Goal: Ask a question: Seek information or help from site administrators or community

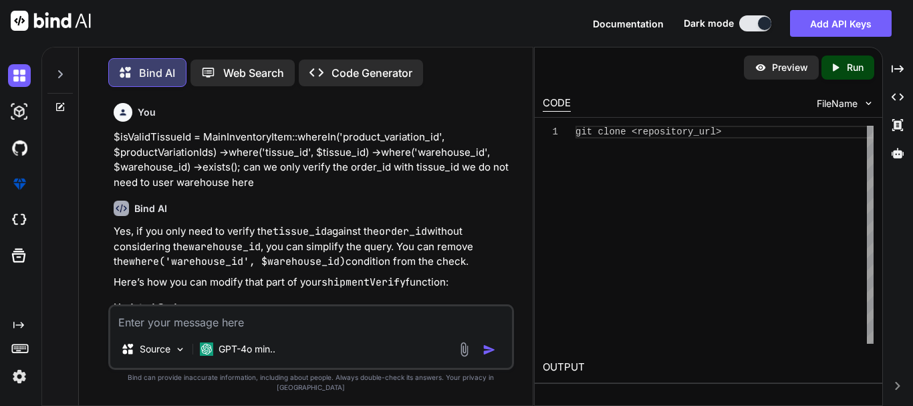
scroll to position [10024, 0]
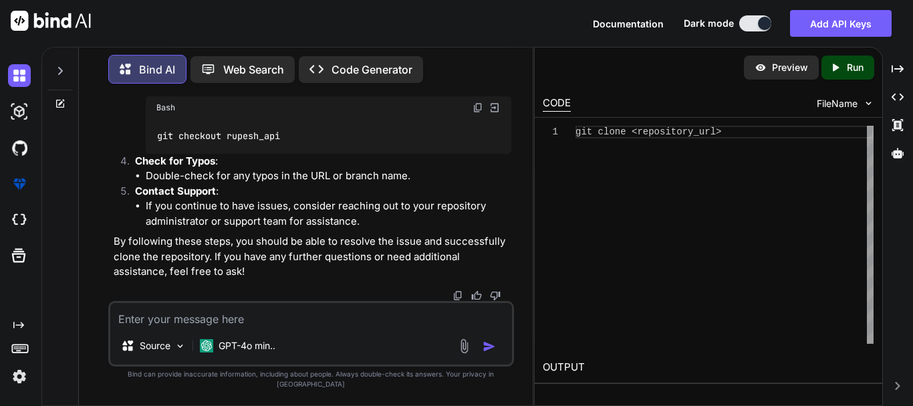
click at [225, 327] on textarea at bounding box center [311, 315] width 402 height 24
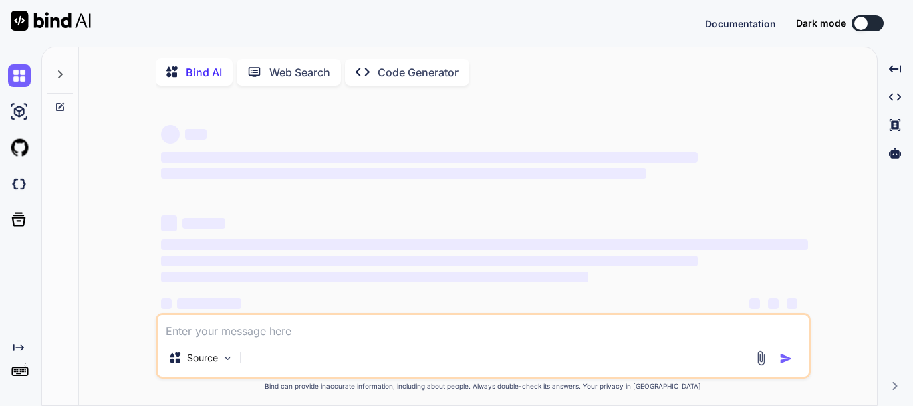
click at [360, 235] on div "‌ ‌ ‌ ‌ ‌ ‌ ‌ ‌ ‌ ‌" at bounding box center [484, 268] width 647 height 120
click at [242, 336] on textarea at bounding box center [483, 327] width 651 height 24
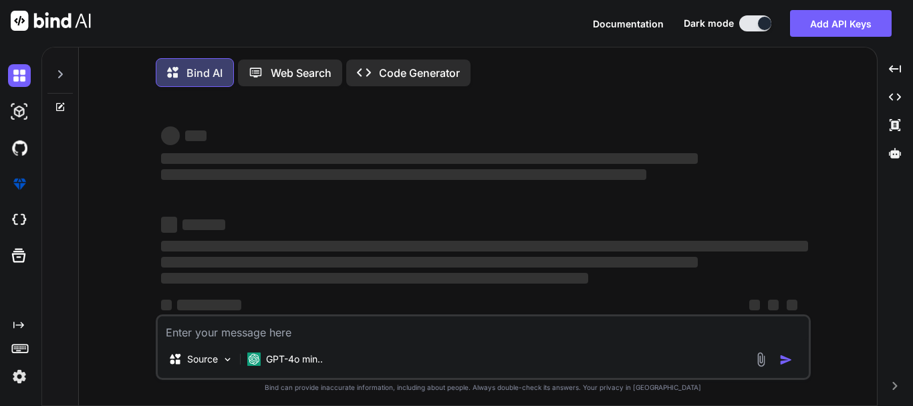
type textarea "x"
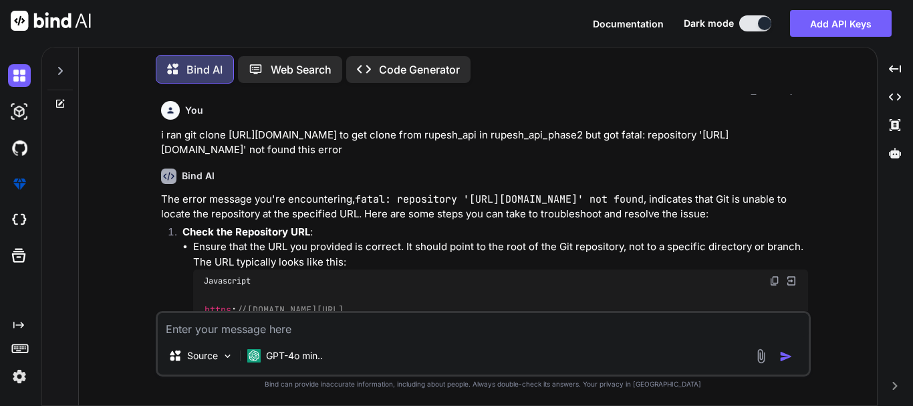
scroll to position [2405, 0]
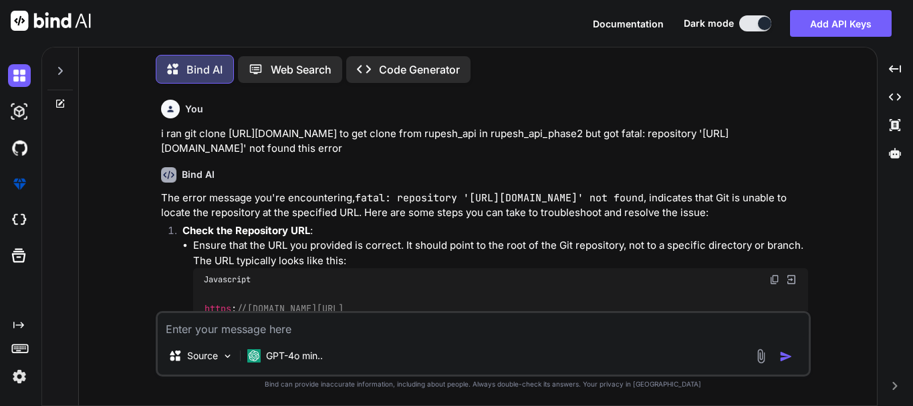
click at [289, 329] on textarea at bounding box center [483, 325] width 651 height 24
paste textarea "When using Azure OCR, which response format gives the most structured output fo…"
type textarea "When using Azure OCR, which response format gives the most structured output fo…"
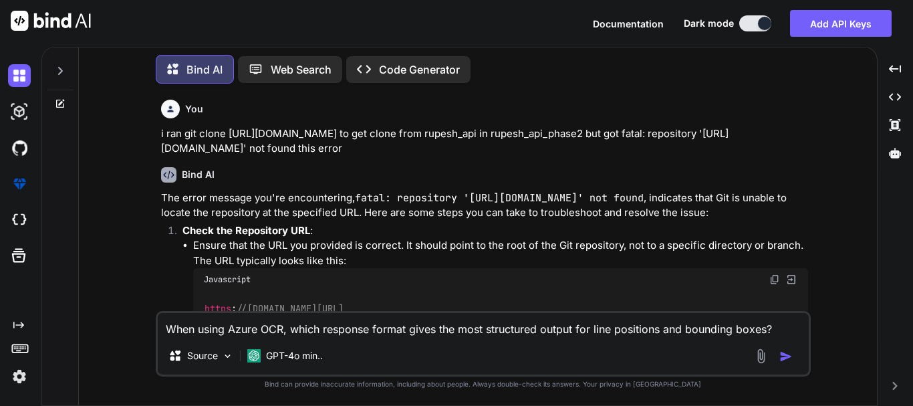
type textarea "x"
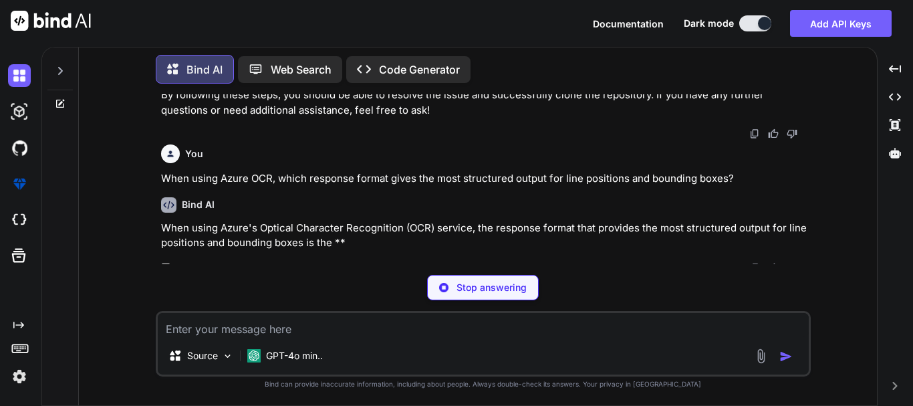
scroll to position [3058, 0]
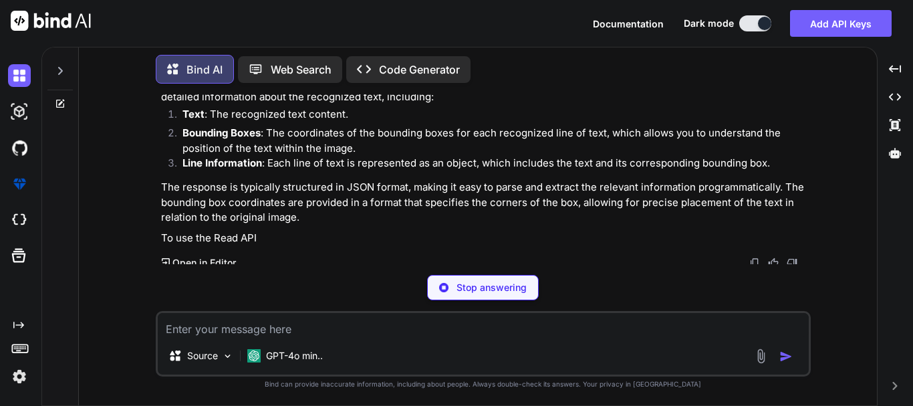
click at [348, 174] on li "Line Information : Each line of text is represented as an object, which include…" at bounding box center [490, 165] width 636 height 19
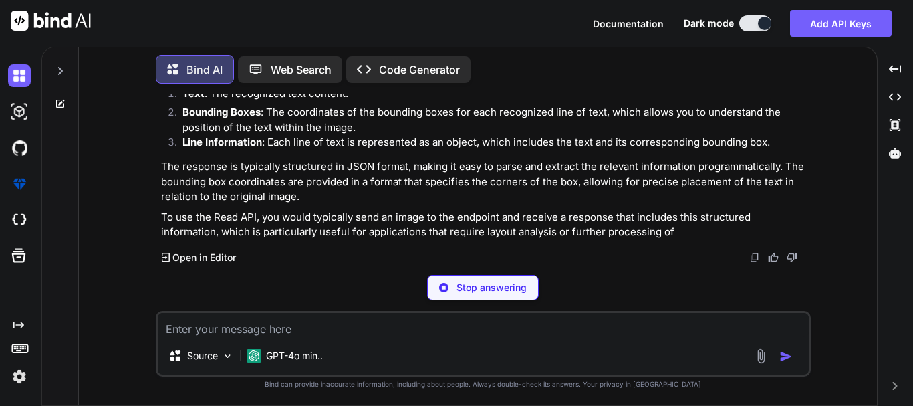
type textarea "x"
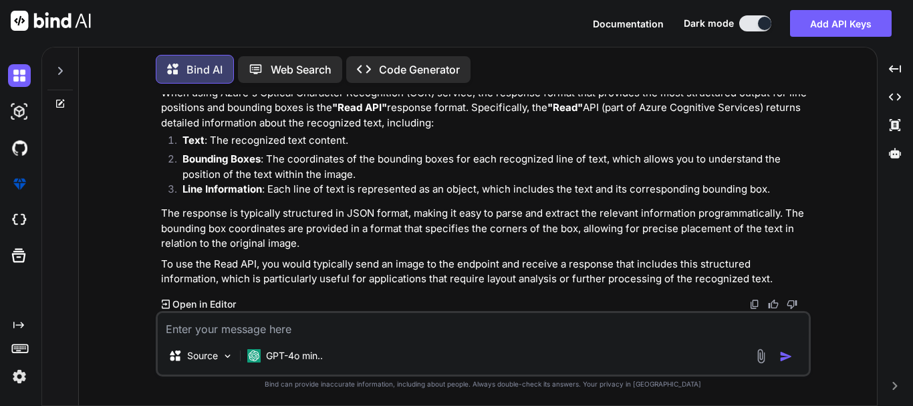
scroll to position [3183, 0]
click at [233, 334] on textarea at bounding box center [483, 325] width 651 height 24
type textarea "o"
type textarea "x"
type textarea "op"
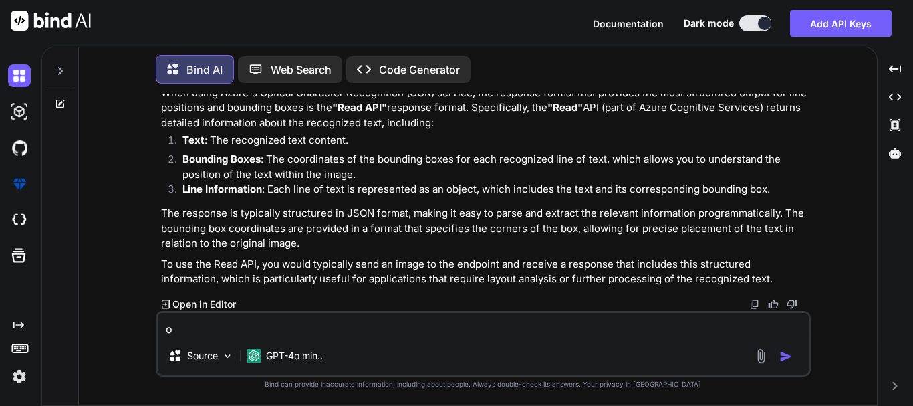
type textarea "x"
type textarea "opt"
type textarea "x"
type textarea "opti"
type textarea "x"
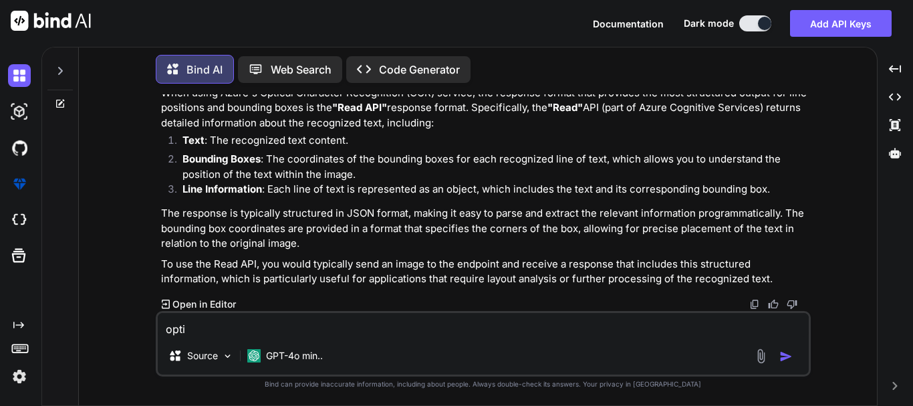
type textarea "optio"
type textarea "x"
type textarea "option"
type textarea "x"
type textarea "optiona"
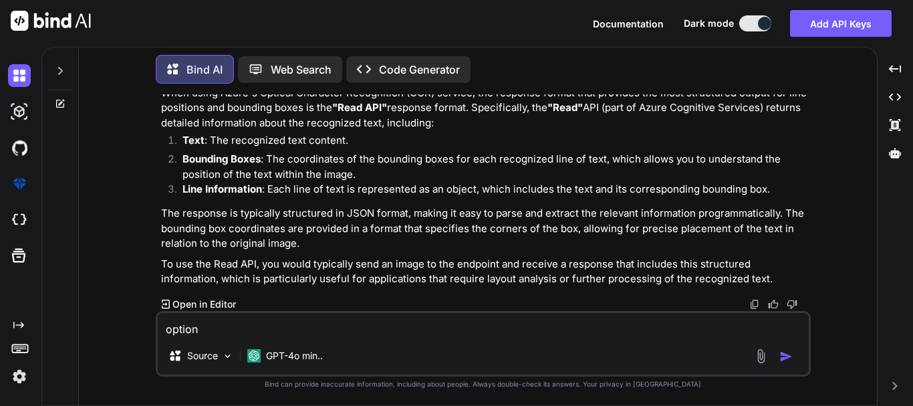
type textarea "x"
type textarea "option"
type textarea "x"
type textarea "options"
type textarea "x"
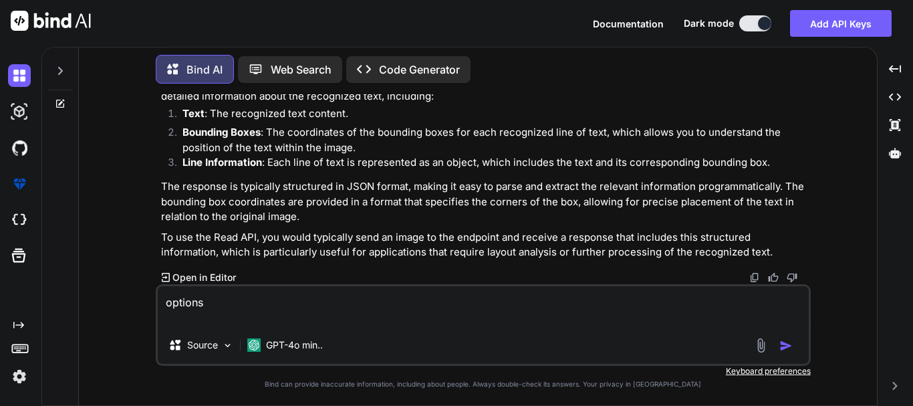
type textarea "options 1"
type textarea "x"
type textarea "options 1"
type textarea "x"
type textarea "options 1 p"
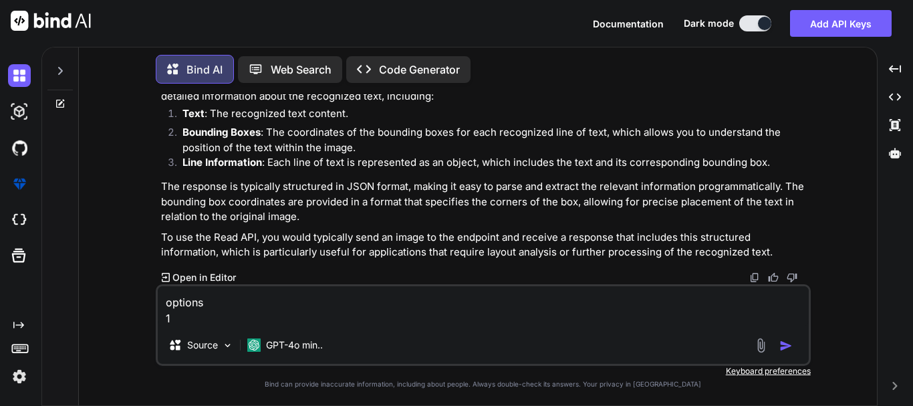
type textarea "x"
type textarea "options 1 pl"
type textarea "x"
type textarea "options 1 pla"
type textarea "x"
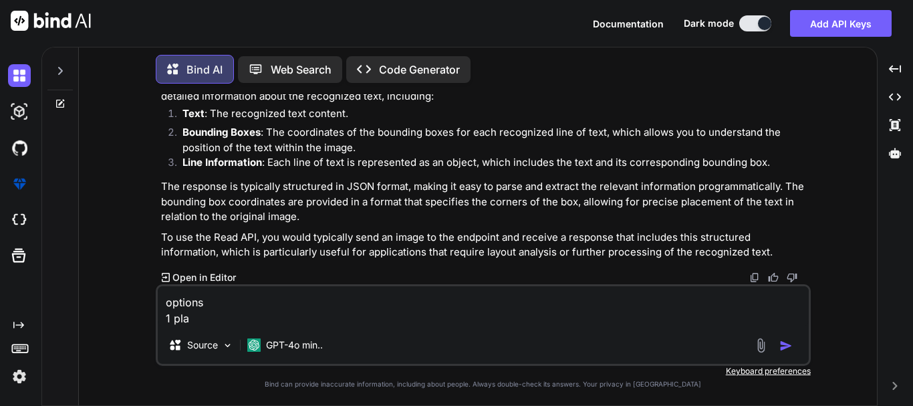
type textarea "options 1 plan"
type textarea "x"
type textarea "options 1 pla"
type textarea "x"
type textarea "options 1 plaiu"
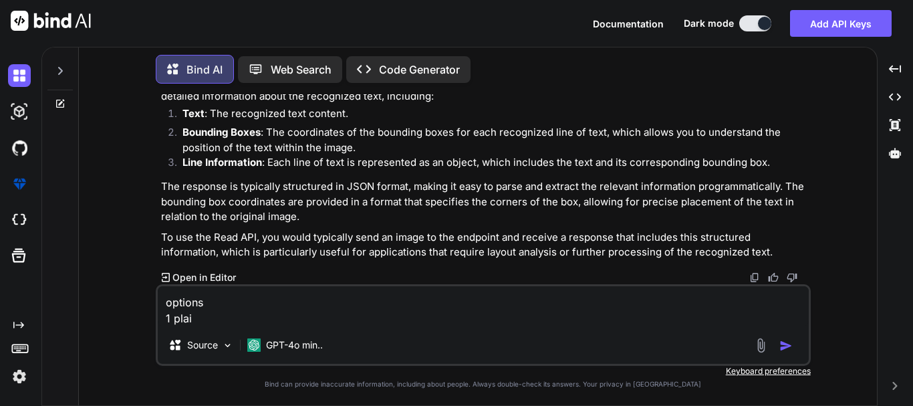
type textarea "x"
type textarea "options 1 plaiu="
type textarea "x"
type textarea "options 1 plaiu=n"
type textarea "x"
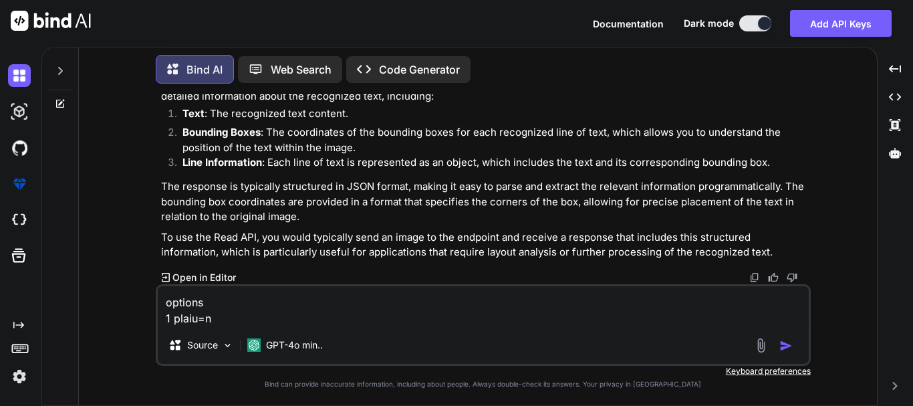
type textarea "options 1 plaiu=n"
type textarea "x"
type textarea "options 1 plaiu=n t"
type textarea "x"
type textarea "options 1 plaiu=n te"
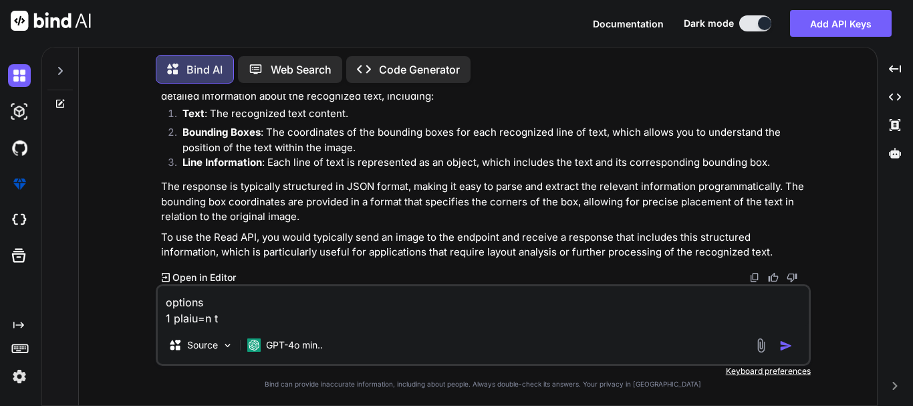
type textarea "x"
type textarea "options 1 plaiu=n tex"
type textarea "x"
type textarea "options 1 plaiu=n text"
type textarea "x"
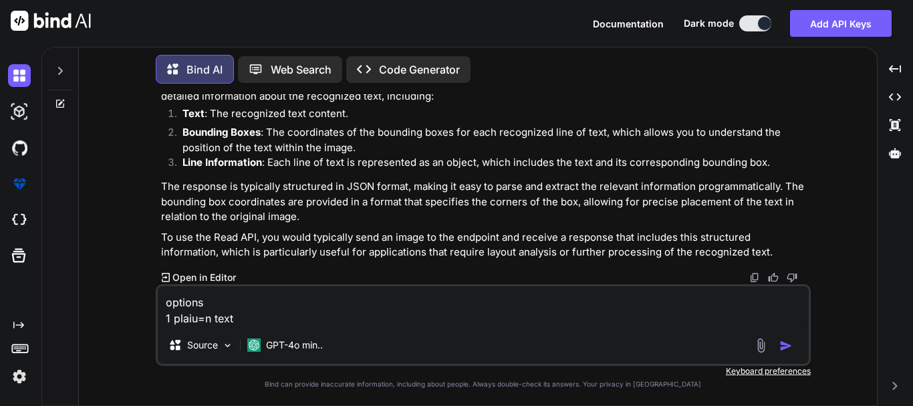
type textarea "options 1 plaiun text"
type textarea "x"
type textarea "options 1 plain text"
type textarea "x"
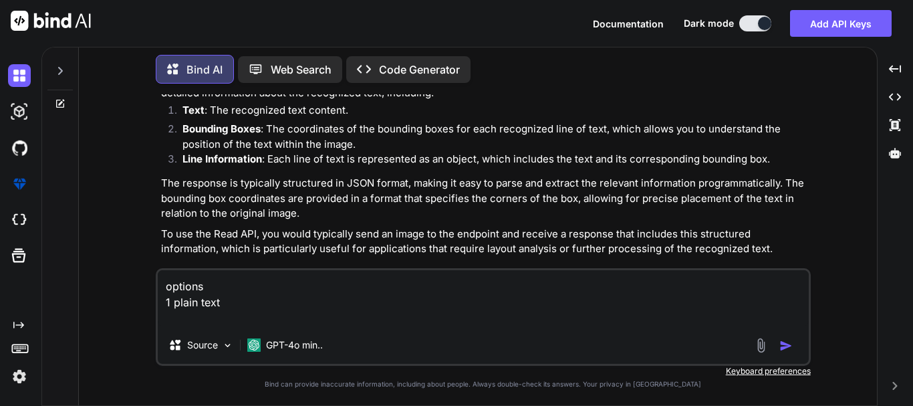
type textarea "options 1 plain text 2"
type textarea "x"
type textarea "options 1 plain text 2"
type textarea "x"
type textarea "options 1 plain text 2 n"
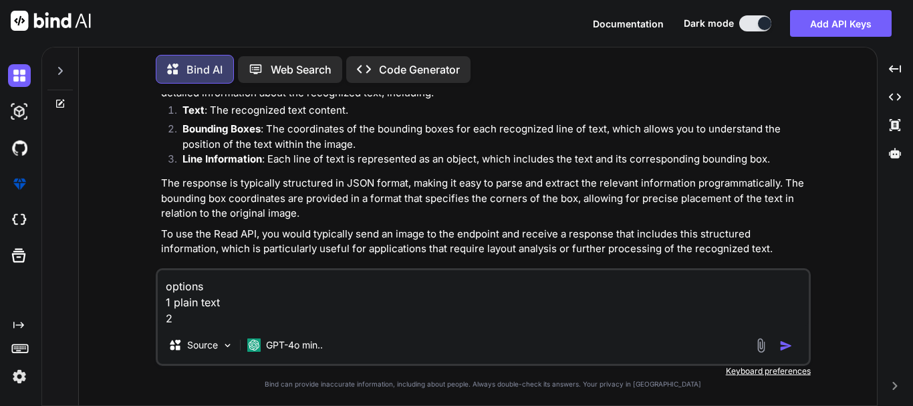
type textarea "x"
type textarea "options 1 plain text 2 n"
type textarea "x"
type textarea "options 1 plain text 2 n"
type textarea "x"
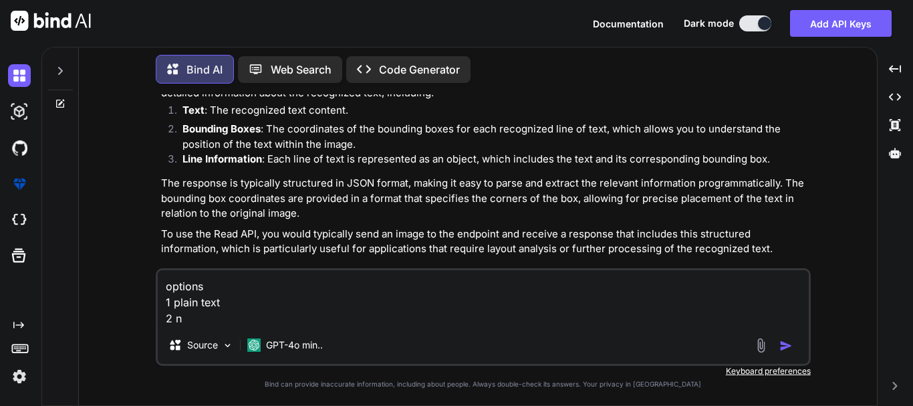
type textarea "options 1 plain text 2"
type textarea "x"
type textarea "options 1 plain text 2 j"
type textarea "x"
type textarea "options 1 plain text 2 js"
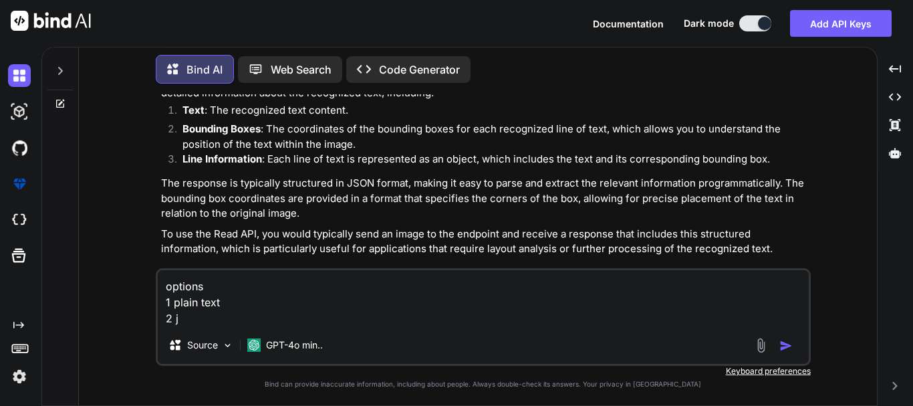
type textarea "x"
type textarea "options 1 plain text 2 jso"
type textarea "x"
type textarea "options 1 plain text 2 json"
type textarea "x"
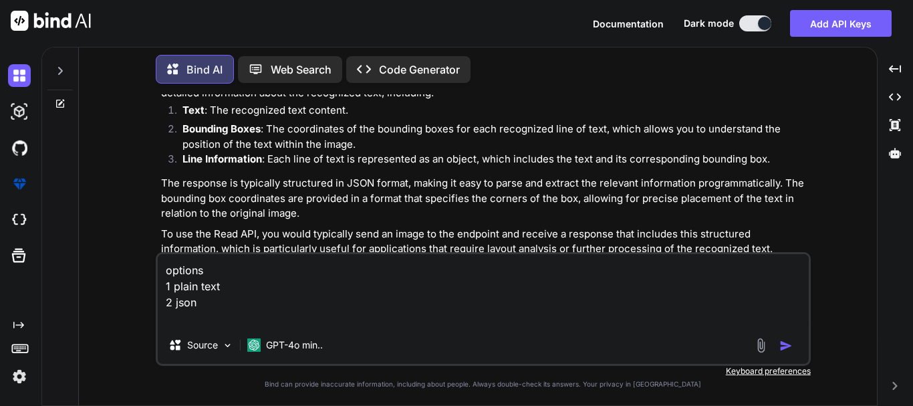
type textarea "options 1 plain text 2 json 3"
type textarea "x"
type textarea "options 1 plain text 2 json 3"
type textarea "x"
type textarea "options 1 plain text 2 json 3 X"
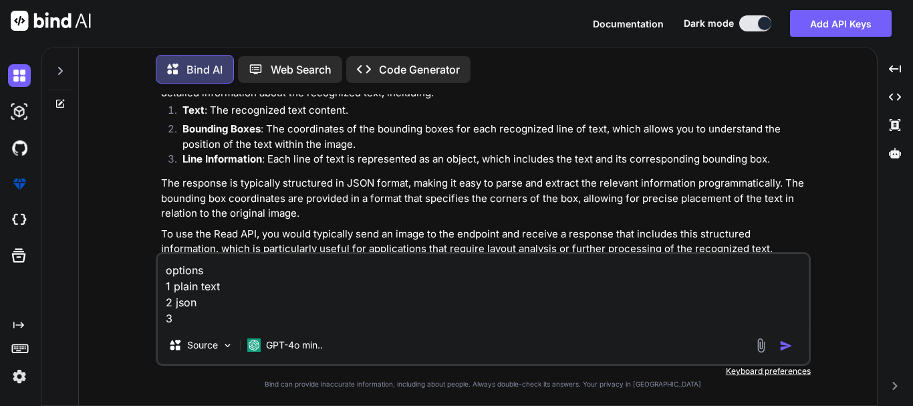
type textarea "x"
type textarea "options 1 plain text 2 json 3 Xa"
type textarea "x"
type textarea "options 1 plain text 2 json 3 X"
type textarea "x"
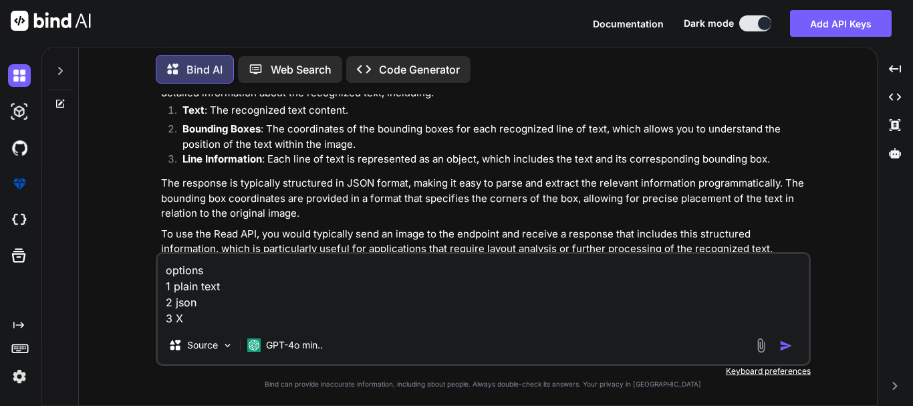
type textarea "options 1 plain text 2 json 3 XM"
type textarea "x"
type textarea "options 1 plain text 2 json 3 XML"
type textarea "x"
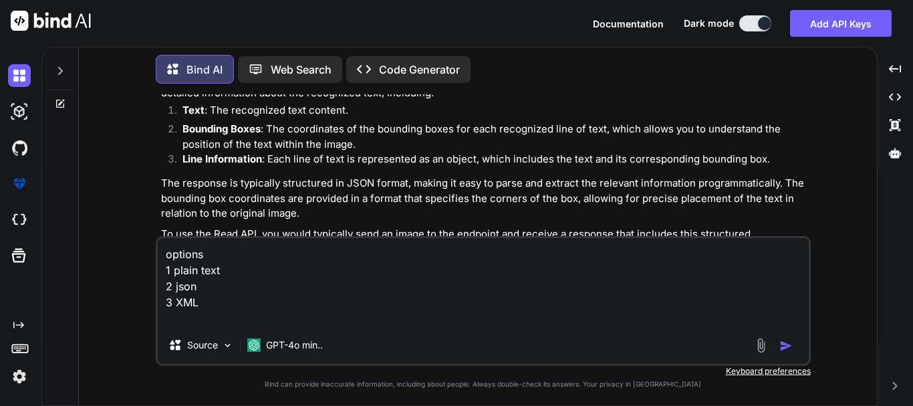
type textarea "options 1 plain text 2 json 3 XML 4"
type textarea "x"
type textarea "options 1 plain text 2 json 3 XML 4"
type textarea "x"
type textarea "options 1 plain text 2 json 3 XML 4 H"
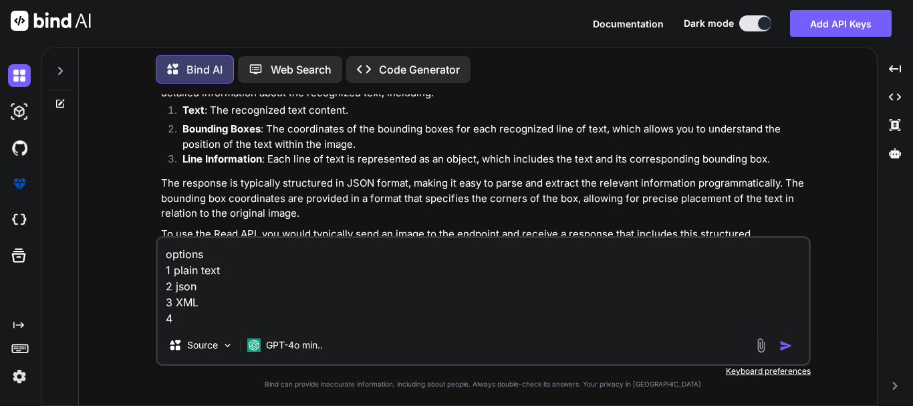
type textarea "x"
type textarea "options 1 plain text 2 json 3 XML 4 HT"
type textarea "x"
type textarea "options 1 plain text 2 json 3 XML 4 HTM"
type textarea "x"
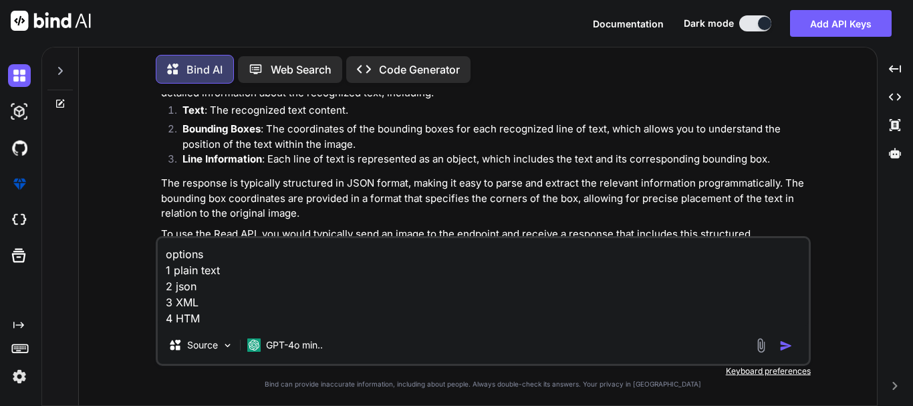
type textarea "options 1 plain text 2 json 3 XML 4 HTML"
type textarea "x"
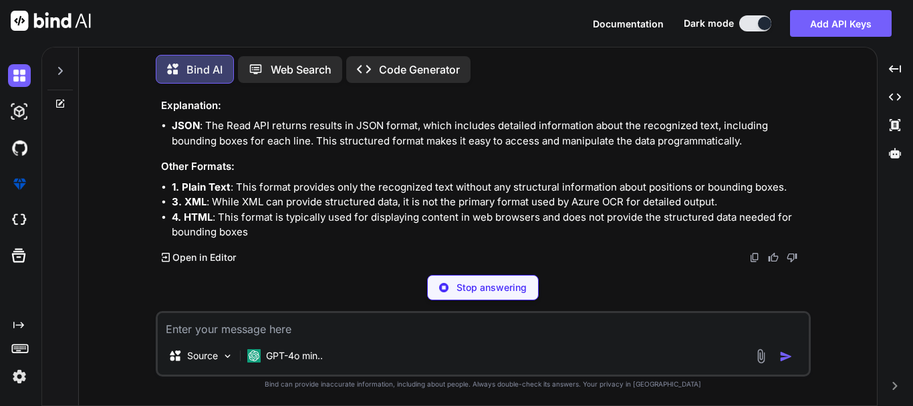
scroll to position [3487, 0]
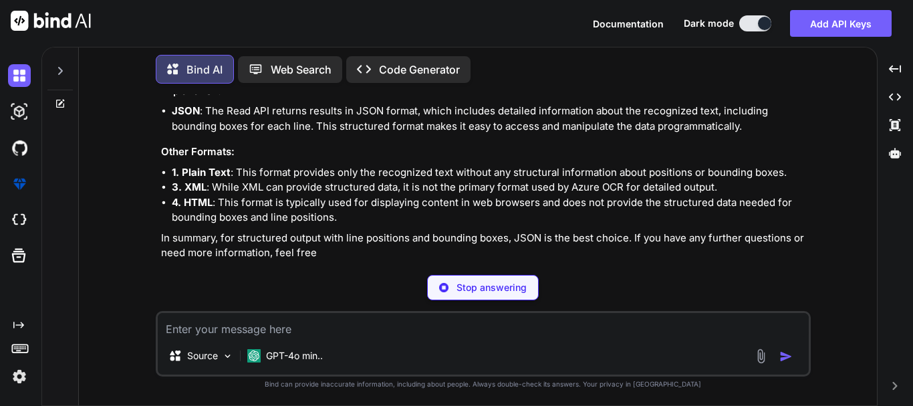
type textarea "x"
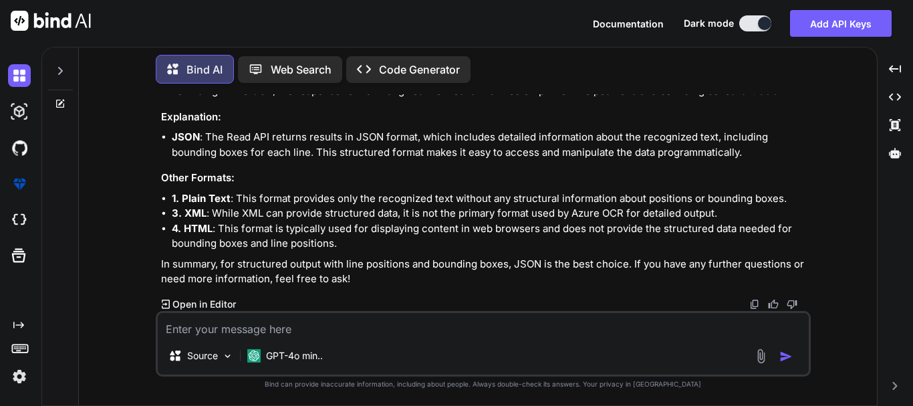
scroll to position [3491, 0]
click at [231, 323] on textarea at bounding box center [483, 325] width 651 height 24
paste textarea "Which of these formats helps ChatGPT give structured responses?"
type textarea "Which of these formats helps ChatGPT give structured responses?"
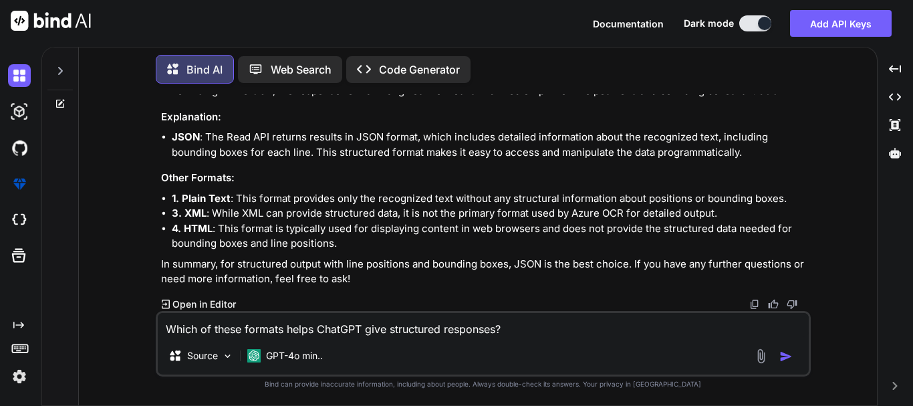
type textarea "x"
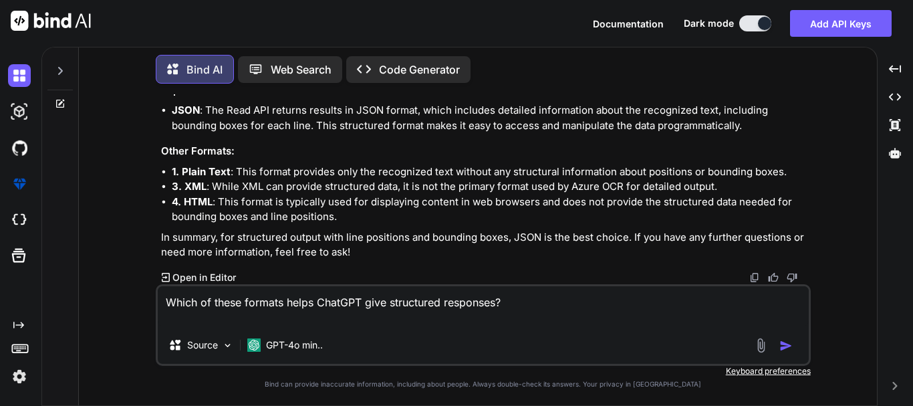
type textarea "Which of these formats helps ChatGPT give structured responses? o"
type textarea "x"
type textarea "Which of these formats helps ChatGPT give structured responses? op"
type textarea "x"
type textarea "Which of these formats helps ChatGPT give structured responses? opt"
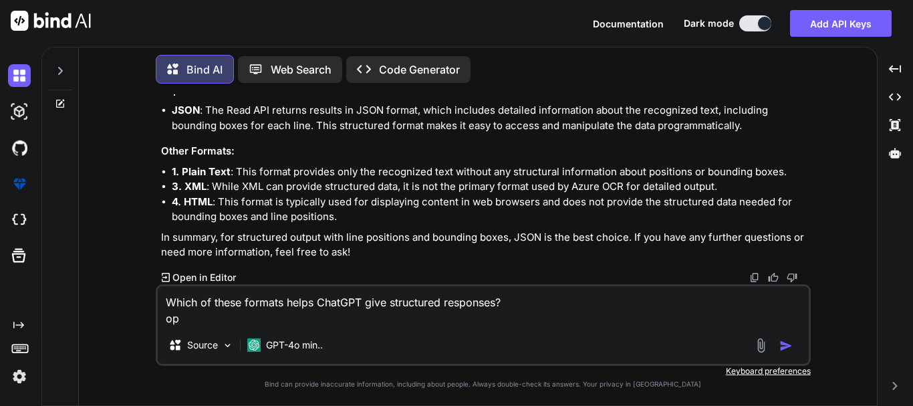
type textarea "x"
type textarea "Which of these formats helps ChatGPT give structured responses? opti"
type textarea "x"
type textarea "Which of these formats helps ChatGPT give structured responses? optio"
type textarea "x"
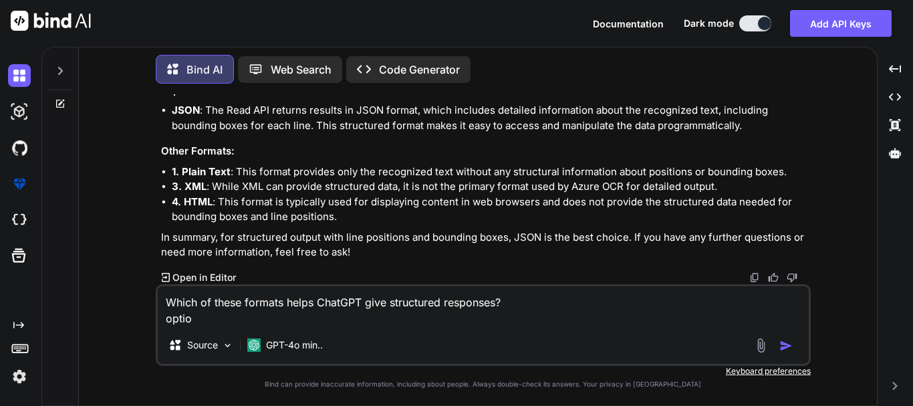
type textarea "Which of these formats helps ChatGPT give structured responses? option"
type textarea "x"
type textarea "Which of these formats helps ChatGPT give structured responses? options"
type textarea "x"
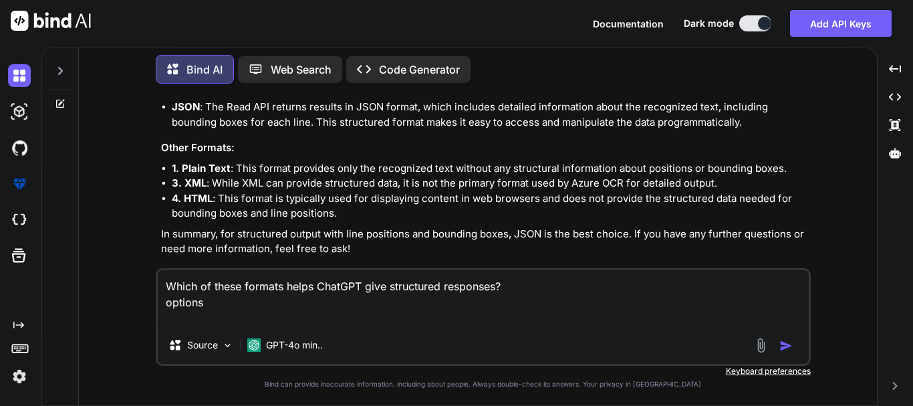
type textarea "Which of these formats helps ChatGPT give structured responses? options 1"
type textarea "x"
type textarea "Which of these formats helps ChatGPT give structured responses? options 1"
type textarea "x"
type textarea "Which of these formats helps ChatGPT give structured responses? options 1 M"
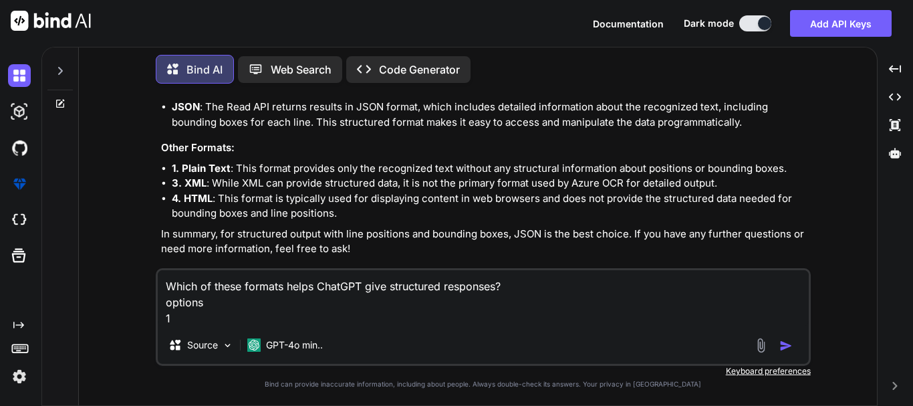
type textarea "x"
type textarea "Which of these formats helps ChatGPT give structured responses? options 1 Ma"
type textarea "x"
type textarea "Which of these formats helps ChatGPT give structured responses? options [DATE]"
type textarea "x"
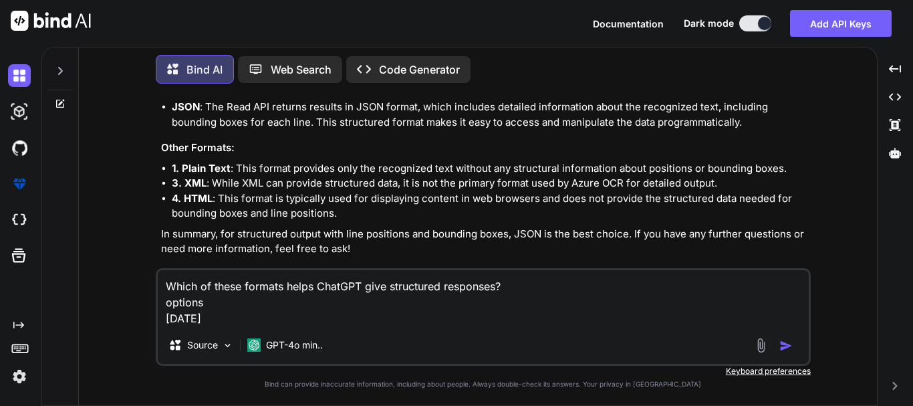
type textarea "Which of these formats helps ChatGPT give structured responses? options 1 Marl"
type textarea "x"
type textarea "Which of these formats helps ChatGPT give structured responses? options 1 Marle"
type textarea "x"
type textarea "Which of these formats helps ChatGPT give structured responses? options 1 Marl"
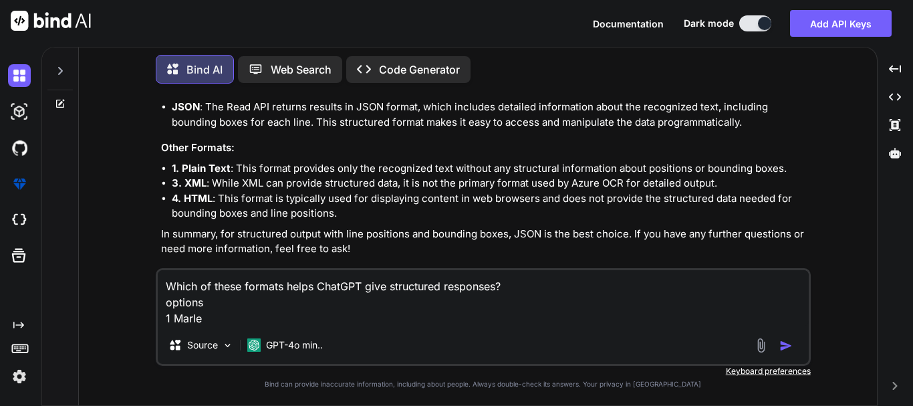
type textarea "x"
type textarea "Which of these formats helps ChatGPT give structured responses? options [DATE]"
type textarea "x"
type textarea "Which of these formats helps ChatGPT give structured responses? options 1 Mark"
type textarea "x"
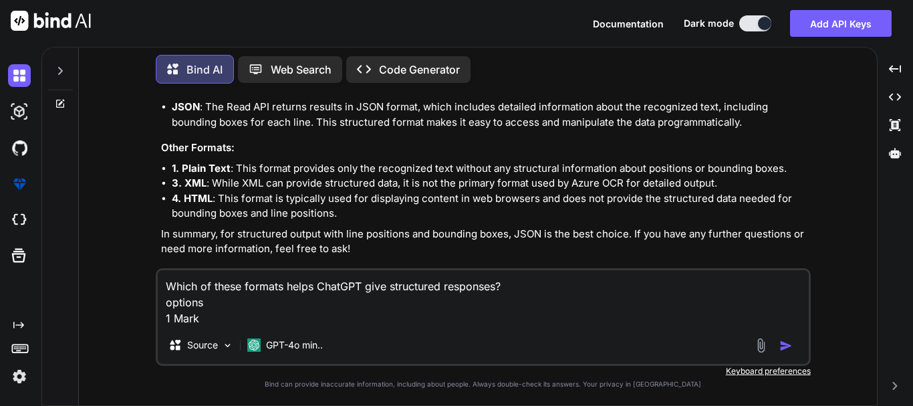
type textarea "Which of these formats helps ChatGPT give structured responses? options 1 MarkD"
type textarea "x"
type textarea "Which of these formats helps ChatGPT give structured responses? options 1 MarkDo"
type textarea "x"
type textarea "Which of these formats helps ChatGPT give structured responses? options 1 MarkD…"
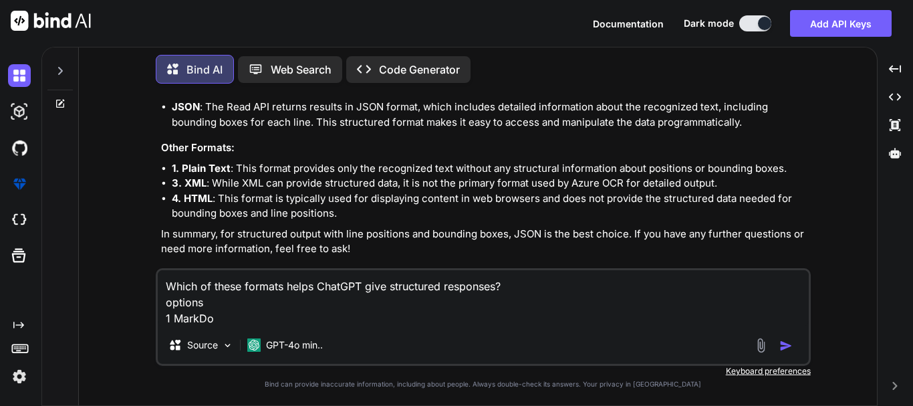
type textarea "x"
type textarea "Which of these formats helps ChatGPT give structured responses? options 1 MarkD…"
type textarea "x"
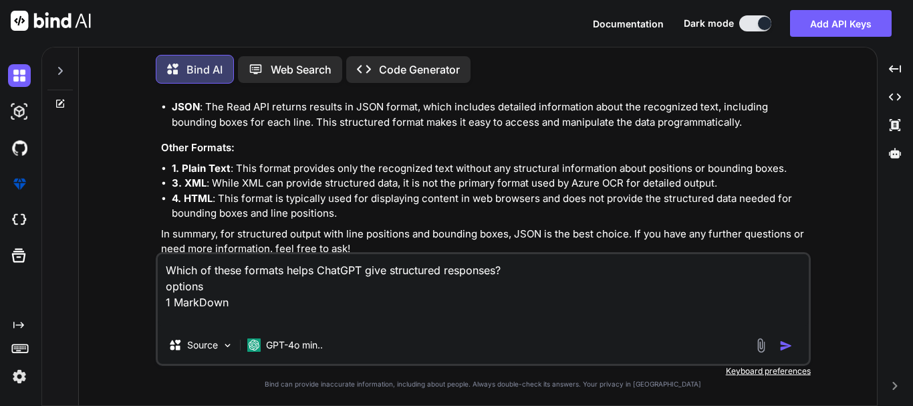
type textarea "Which of these formats helps ChatGPT give structured responses? options 1 MarkD…"
type textarea "x"
type textarea "Which of these formats helps ChatGPT give structured responses? options 1 MarkD…"
type textarea "x"
type textarea "Which of these formats helps ChatGPT give structured responses? options 1 MarkD…"
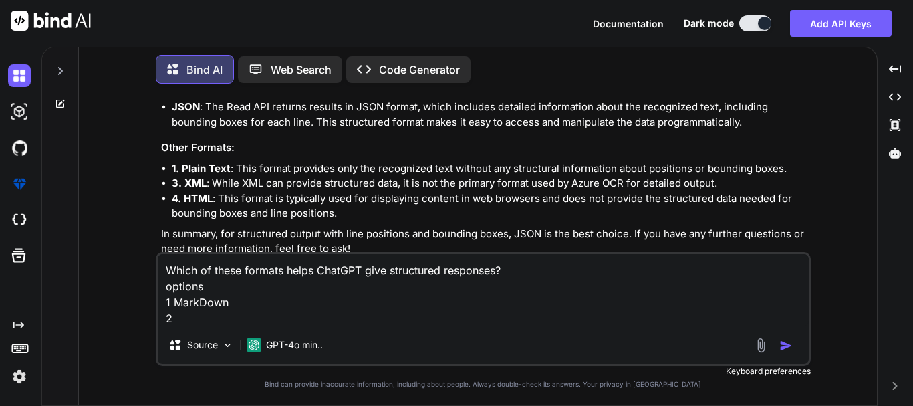
type textarea "x"
type textarea "Which of these formats helps ChatGPT give structured responses? options 1 MarkD…"
type textarea "x"
type textarea "Which of these formats helps ChatGPT give structured responses? options 1 MarkD…"
type textarea "x"
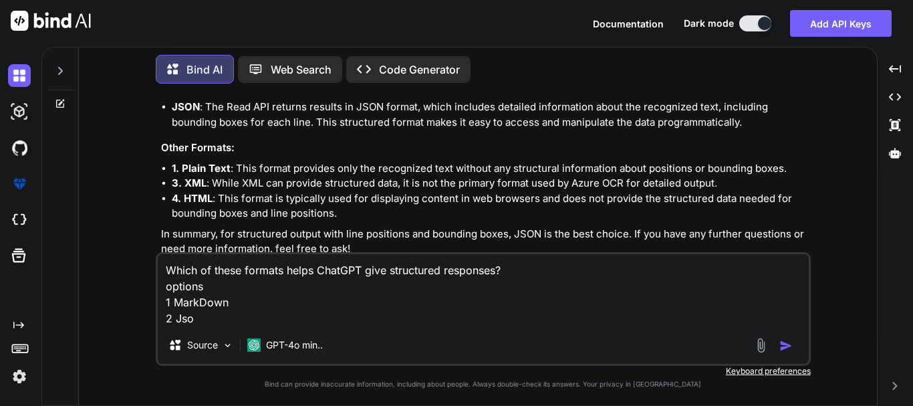
type textarea "Which of these formats helps ChatGPT give structured responses? options 1 MarkD…"
type textarea "x"
type textarea "Which of these formats helps ChatGPT give structured responses? options 1 MarkD…"
type textarea "x"
type textarea "Which of these formats helps ChatGPT give structured responses? options 1 MarkD…"
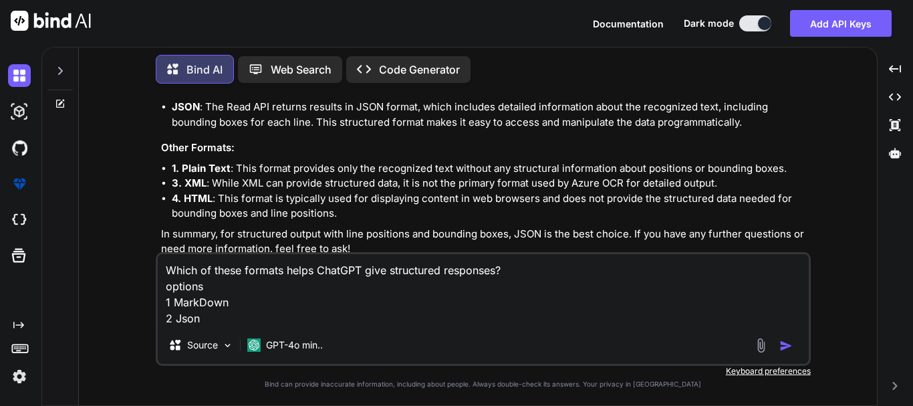
type textarea "x"
type textarea "Which of these formats helps ChatGPT give structured responses? options 1 MarkD…"
type textarea "x"
type textarea "Which of these formats helps ChatGPT give structured responses? options 1 MarkD…"
type textarea "x"
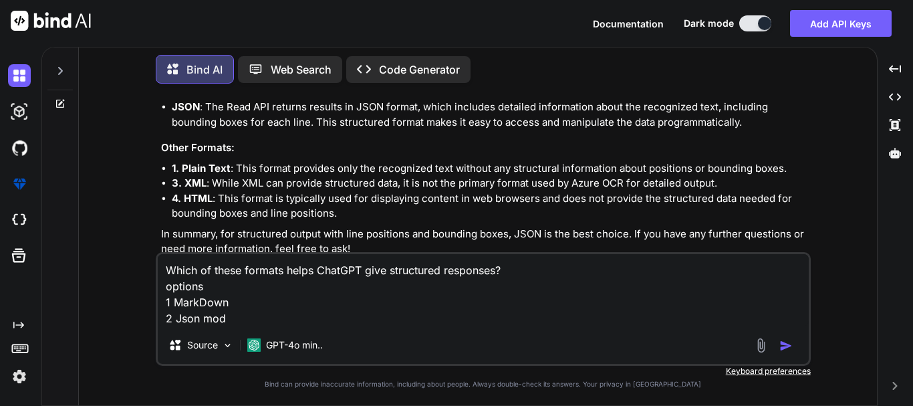
type textarea "Which of these formats helps ChatGPT give structured responses? options 1 MarkD…"
type textarea "x"
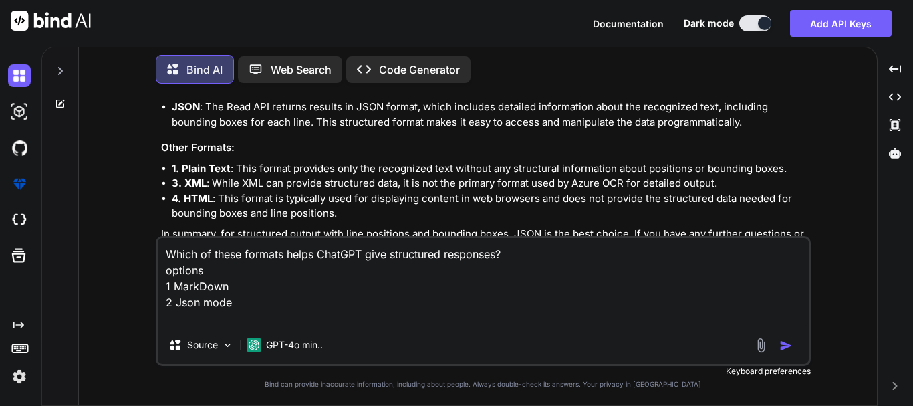
type textarea "Which of these formats helps ChatGPT give structured responses? options 1 MarkD…"
type textarea "x"
type textarea "Which of these formats helps ChatGPT give structured responses? options 1 MarkD…"
type textarea "x"
type textarea "Which of these formats helps ChatGPT give structured responses? options 1 MarkD…"
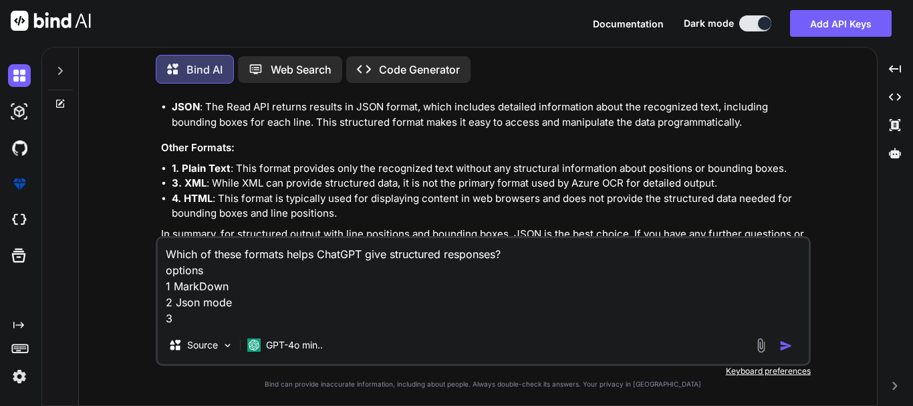
type textarea "x"
type textarea "Which of these formats helps ChatGPT give structured responses? options 1 MarkD…"
type textarea "x"
type textarea "Which of these formats helps ChatGPT give structured responses? options 1 MarkD…"
type textarea "x"
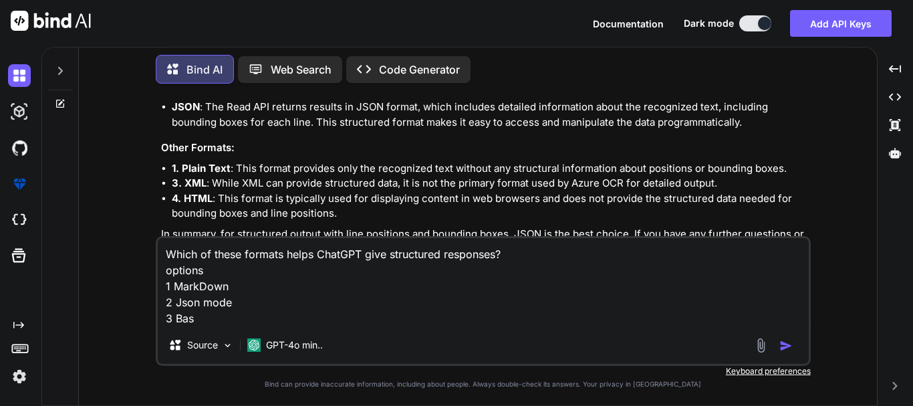
type textarea "Which of these formats helps ChatGPT give structured responses? options 1 MarkD…"
type textarea "x"
type textarea "Which of these formats helps ChatGPT give structured responses? options 1 MarkD…"
type textarea "x"
type textarea "Which of these formats helps ChatGPT give structured responses? options 1 MarkD…"
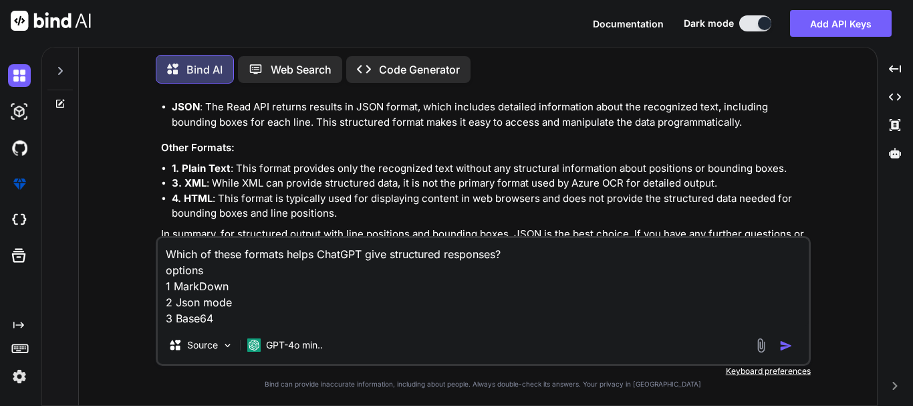
type textarea "x"
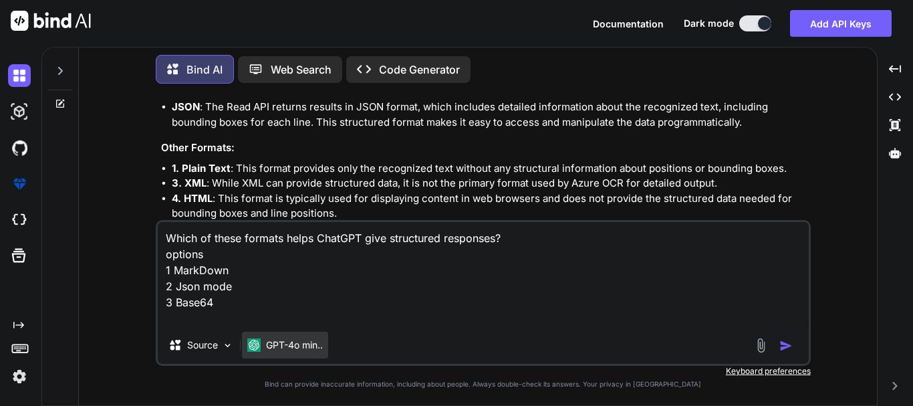
type textarea "Which of these formats helps ChatGPT give structured responses? options 1 MarkD…"
type textarea "x"
type textarea "Which of these formats helps ChatGPT give structured responses? options 1 MarkD…"
type textarea "x"
type textarea "Which of these formats helps ChatGPT give structured responses? options 1 MarkD…"
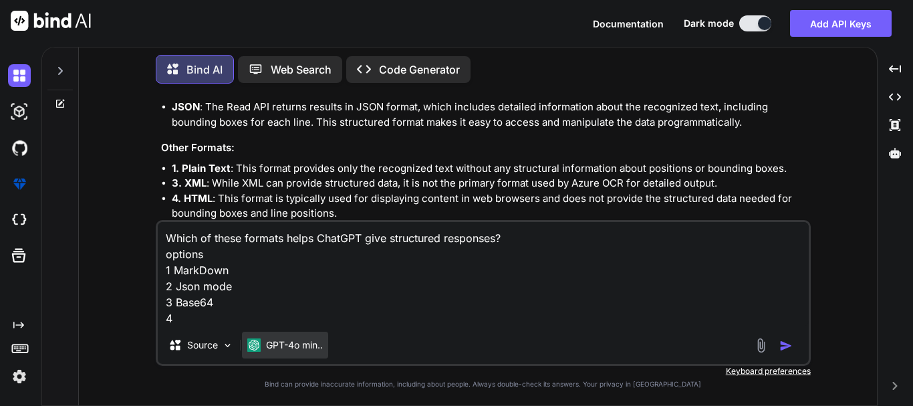
type textarea "x"
type textarea "Which of these formats helps ChatGPT give structured responses? options 1 MarkD…"
type textarea "x"
type textarea "Which of these formats helps ChatGPT give structured responses? options 1 MarkD…"
type textarea "x"
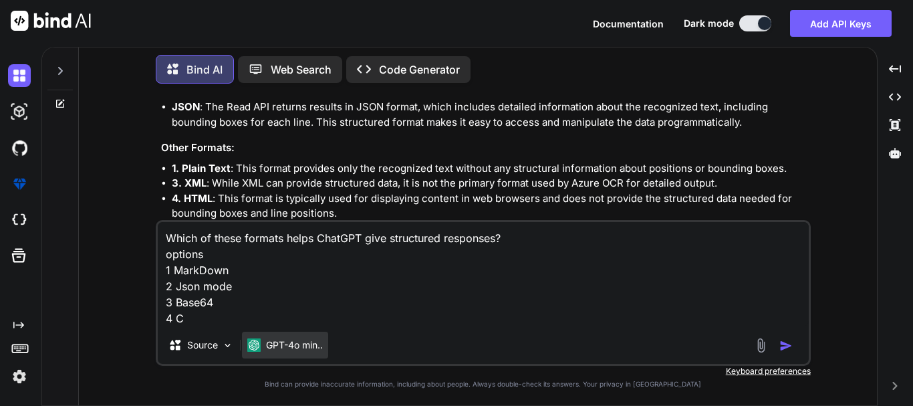
type textarea "Which of these formats helps ChatGPT give structured responses? options 1 MarkD…"
type textarea "x"
type textarea "Which of these formats helps ChatGPT give structured responses? options 1 MarkD…"
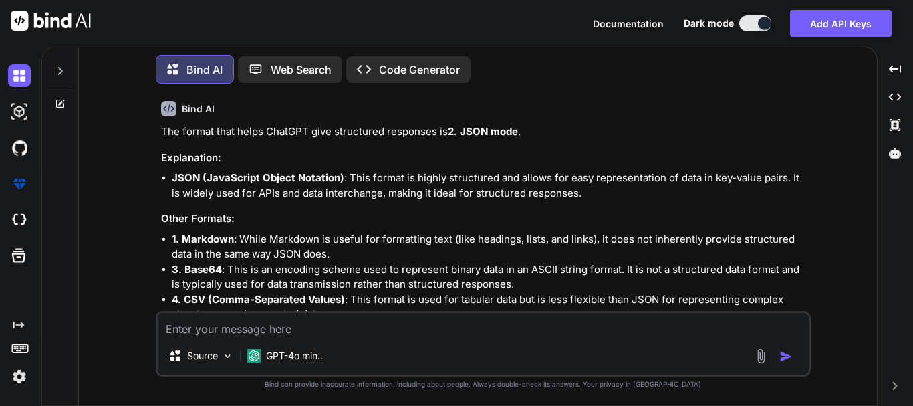
scroll to position [3717, 0]
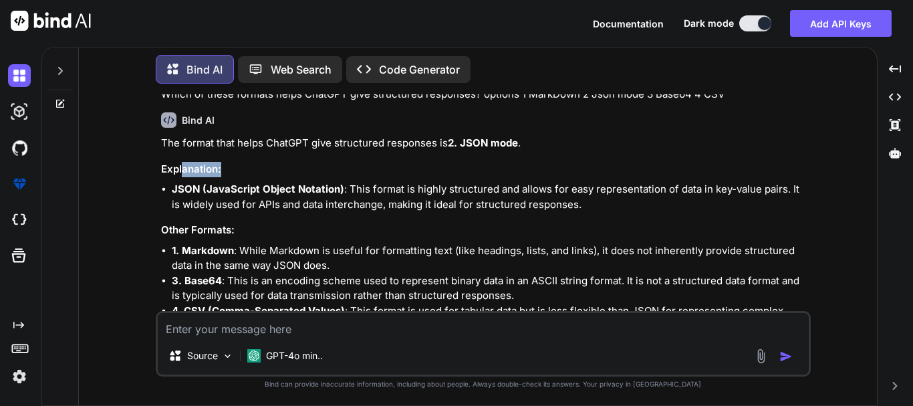
drag, startPoint x: 180, startPoint y: 197, endPoint x: 285, endPoint y: 197, distance: 104.9
click at [269, 177] on h3 "Explanation:" at bounding box center [484, 169] width 647 height 15
drag, startPoint x: 294, startPoint y: 197, endPoint x: 434, endPoint y: 81, distance: 181.8
click at [295, 177] on h3 "Explanation:" at bounding box center [484, 169] width 647 height 15
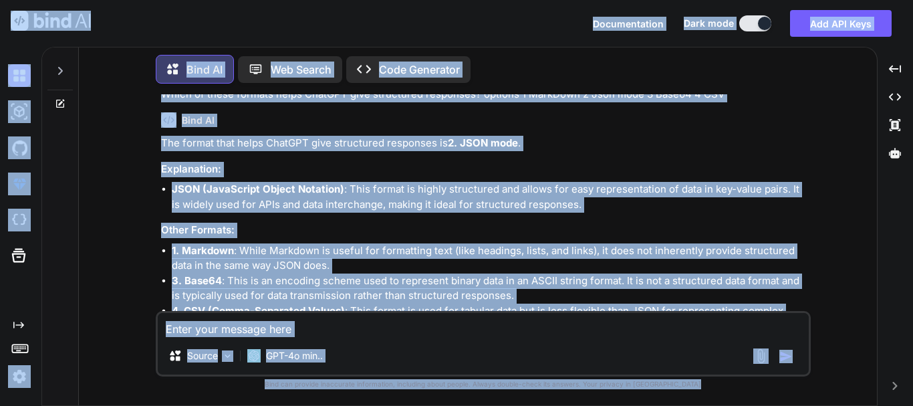
click at [245, 334] on textarea at bounding box center [483, 325] width 651 height 24
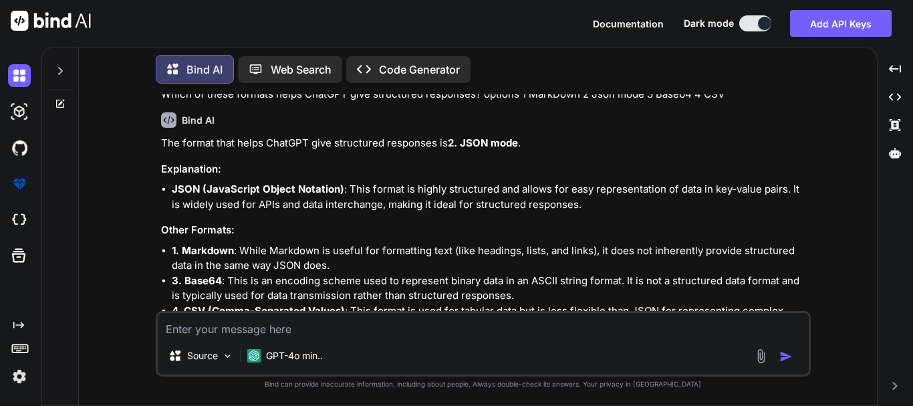
paste textarea "What is the primary difference between Azure OCR v2.1 and v3.2 API versions?"
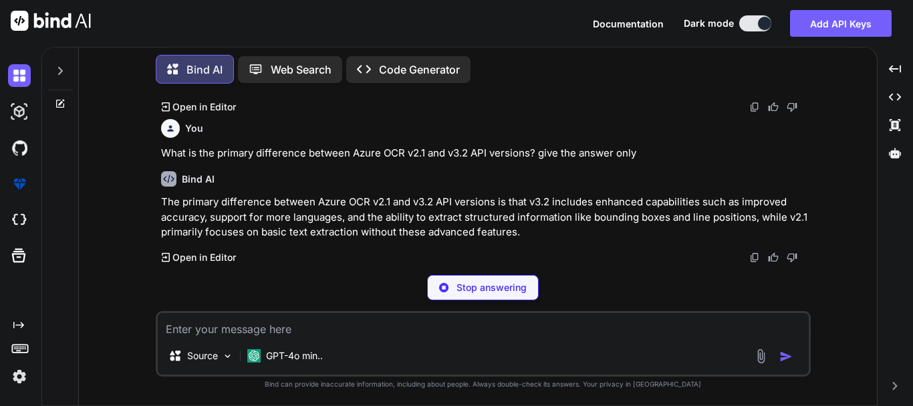
scroll to position [3979, 0]
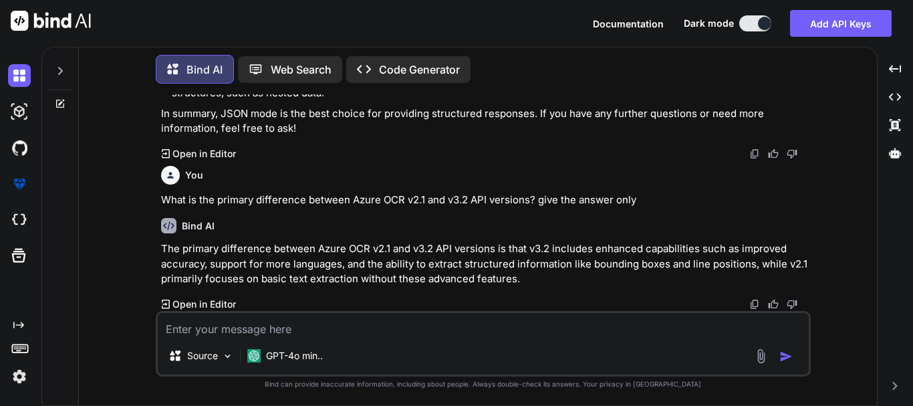
click at [408, 249] on p "The primary difference between Azure OCR v2.1 and v3.2 API versions is that v3.…" at bounding box center [484, 263] width 647 height 45
drag, startPoint x: 453, startPoint y: 246, endPoint x: 528, endPoint y: 246, distance: 74.9
click at [477, 246] on p "The primary difference between Azure OCR v2.1 and v3.2 API versions is that v3.…" at bounding box center [484, 263] width 647 height 45
click at [528, 246] on p "The primary difference between Azure OCR v2.1 and v3.2 API versions is that v3.…" at bounding box center [484, 263] width 647 height 45
drag, startPoint x: 527, startPoint y: 245, endPoint x: 538, endPoint y: 245, distance: 11.4
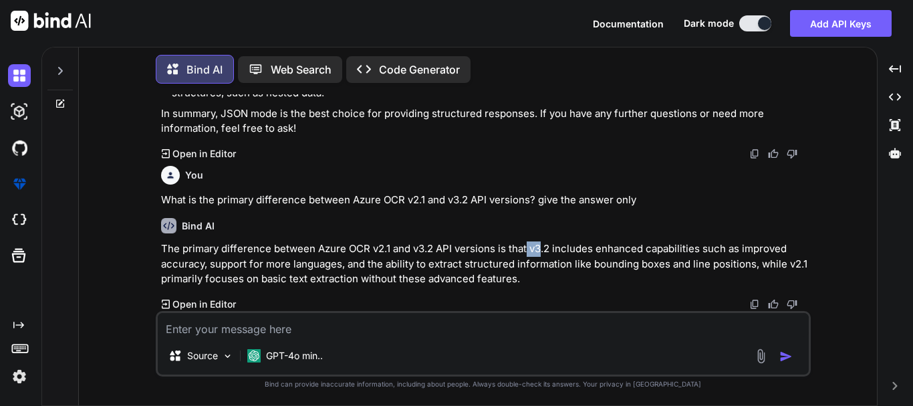
click at [538, 245] on p "The primary difference between Azure OCR v2.1 and v3.2 API versions is that v3.…" at bounding box center [484, 263] width 647 height 45
click at [599, 251] on p "The primary difference between Azure OCR v2.1 and v3.2 API versions is that v3.…" at bounding box center [484, 263] width 647 height 45
drag, startPoint x: 225, startPoint y: 265, endPoint x: 332, endPoint y: 264, distance: 107.6
click at [332, 264] on p "The primary difference between Azure OCR v2.1 and v3.2 API versions is that v3.…" at bounding box center [484, 263] width 647 height 45
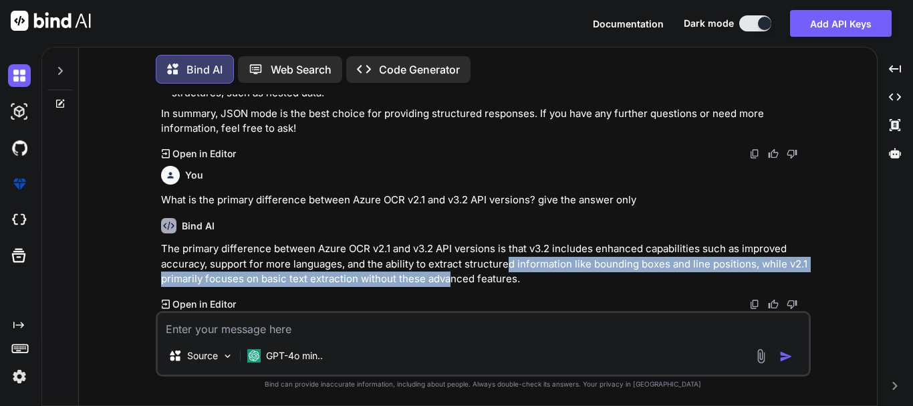
drag, startPoint x: 509, startPoint y: 262, endPoint x: 445, endPoint y: 277, distance: 66.5
click at [445, 277] on p "The primary difference between Azure OCR v2.1 and v3.2 API versions is that v3.…" at bounding box center [484, 263] width 647 height 45
click at [437, 286] on p "The primary difference between Azure OCR v2.1 and v3.2 API versions is that v3.…" at bounding box center [484, 263] width 647 height 45
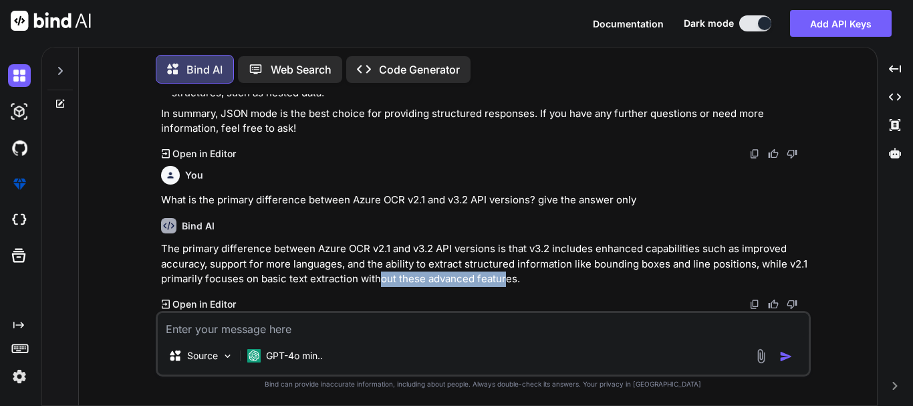
drag, startPoint x: 378, startPoint y: 278, endPoint x: 503, endPoint y: 276, distance: 124.4
click at [503, 276] on p "The primary difference between Azure OCR v2.1 and v3.2 API versions is that v3.…" at bounding box center [484, 263] width 647 height 45
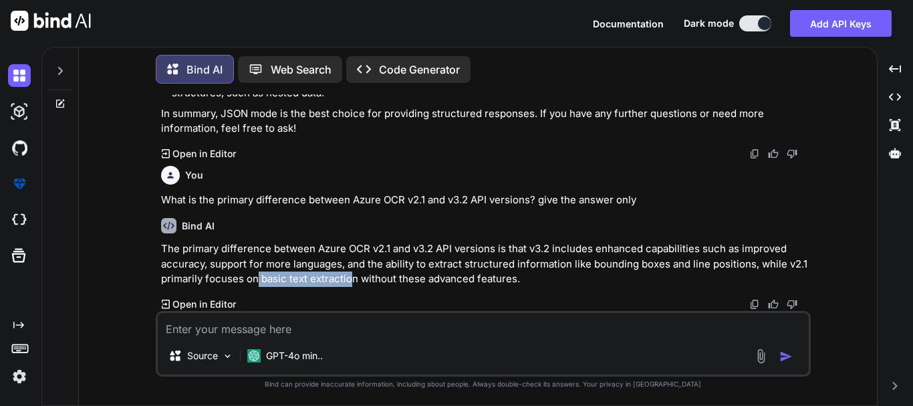
drag, startPoint x: 256, startPoint y: 279, endPoint x: 348, endPoint y: 276, distance: 92.3
click at [348, 276] on p "The primary difference between Azure OCR v2.1 and v3.2 API versions is that v3.…" at bounding box center [484, 263] width 647 height 45
drag, startPoint x: 530, startPoint y: 251, endPoint x: 546, endPoint y: 250, distance: 16.1
click at [534, 251] on p "The primary difference between Azure OCR v2.1 and v3.2 API versions is that v3.…" at bounding box center [484, 263] width 647 height 45
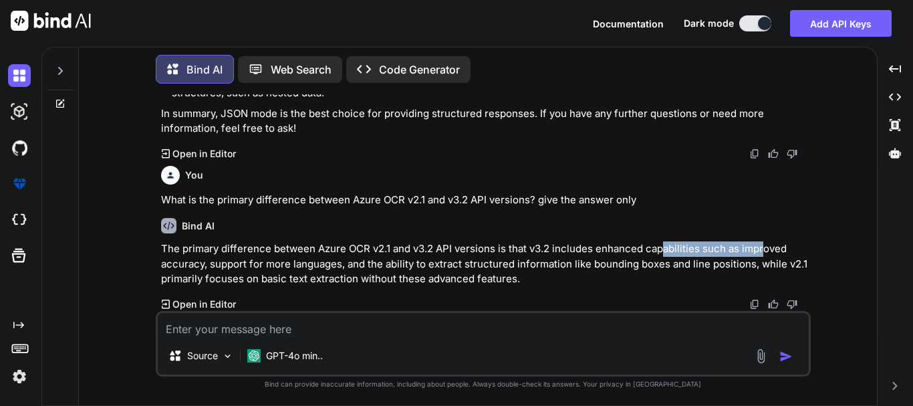
drag, startPoint x: 683, startPoint y: 246, endPoint x: 541, endPoint y: 244, distance: 141.7
click at [733, 244] on p "The primary difference between Azure OCR v2.1 and v3.2 API versions is that v3.…" at bounding box center [484, 263] width 647 height 45
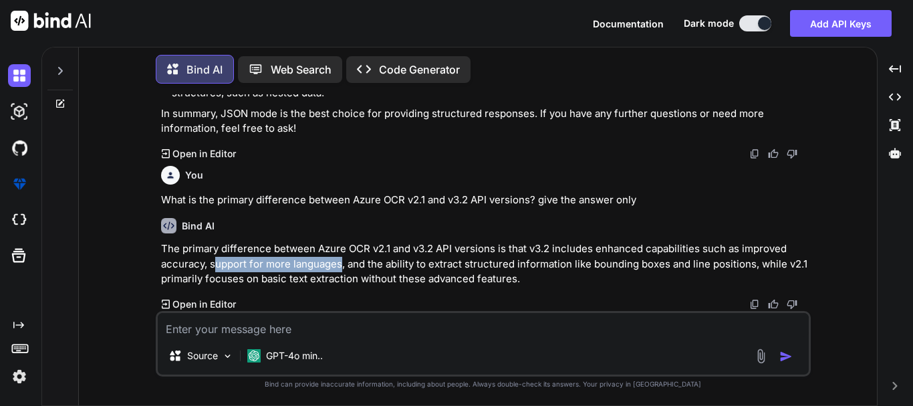
drag, startPoint x: 216, startPoint y: 265, endPoint x: 342, endPoint y: 263, distance: 126.4
click at [342, 263] on p "The primary difference between Azure OCR v2.1 and v3.2 API versions is that v3.…" at bounding box center [484, 263] width 647 height 45
drag, startPoint x: 349, startPoint y: 265, endPoint x: 485, endPoint y: 262, distance: 135.7
click at [485, 262] on p "The primary difference between Azure OCR v2.1 and v3.2 API versions is that v3.…" at bounding box center [484, 263] width 647 height 45
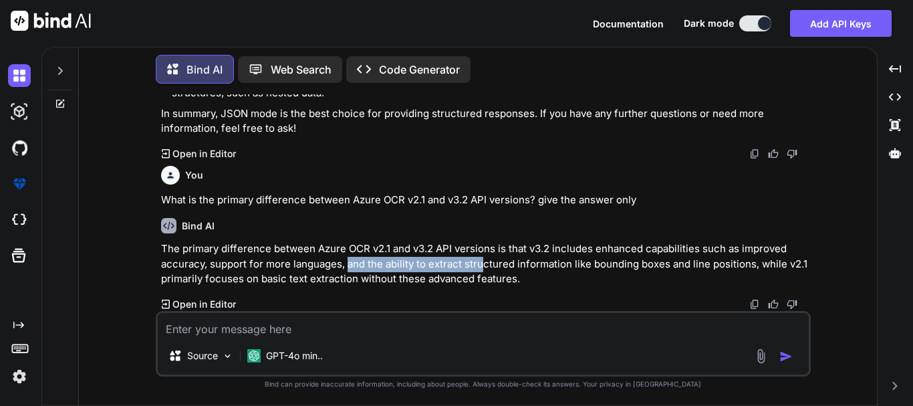
click at [449, 261] on p "The primary difference between Azure OCR v2.1 and v3.2 API versions is that v3.…" at bounding box center [484, 263] width 647 height 45
drag, startPoint x: 448, startPoint y: 263, endPoint x: 547, endPoint y: 263, distance: 98.9
click at [547, 263] on p "The primary difference between Azure OCR v2.1 and v3.2 API versions is that v3.…" at bounding box center [484, 263] width 647 height 45
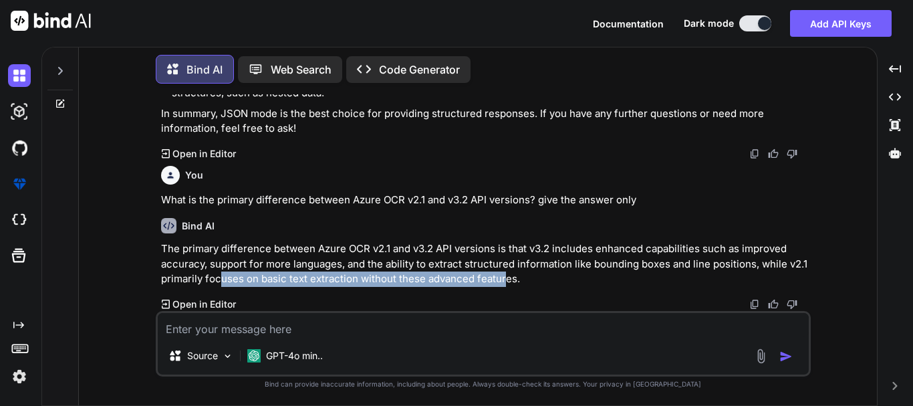
drag, startPoint x: 221, startPoint y: 283, endPoint x: 503, endPoint y: 275, distance: 281.5
click at [503, 275] on p "The primary difference between Azure OCR v2.1 and v3.2 API versions is that v3.…" at bounding box center [484, 263] width 647 height 45
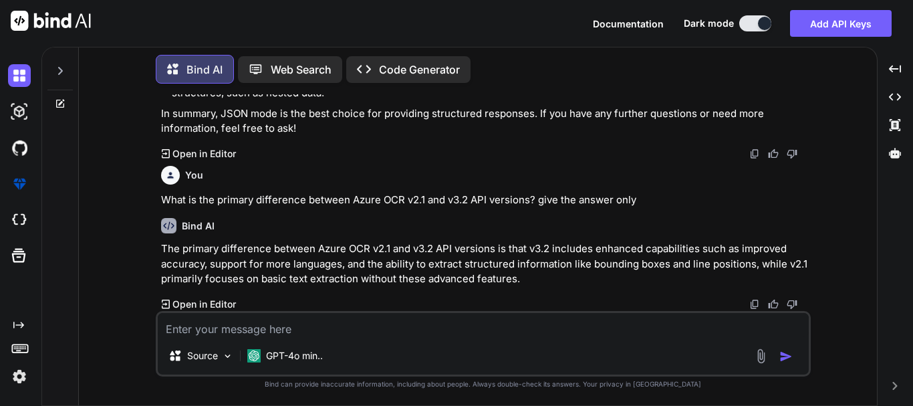
click at [258, 327] on textarea at bounding box center [483, 325] width 651 height 24
paste textarea "Which of the following is NOT a limitation of Azure OCR?"
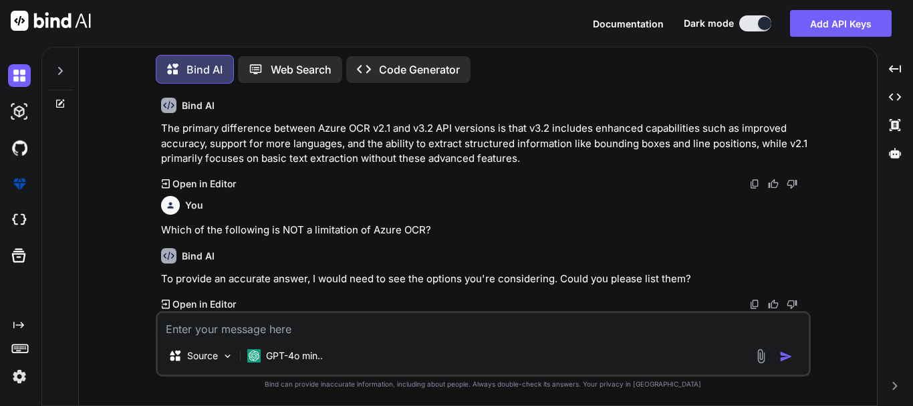
scroll to position [4100, 0]
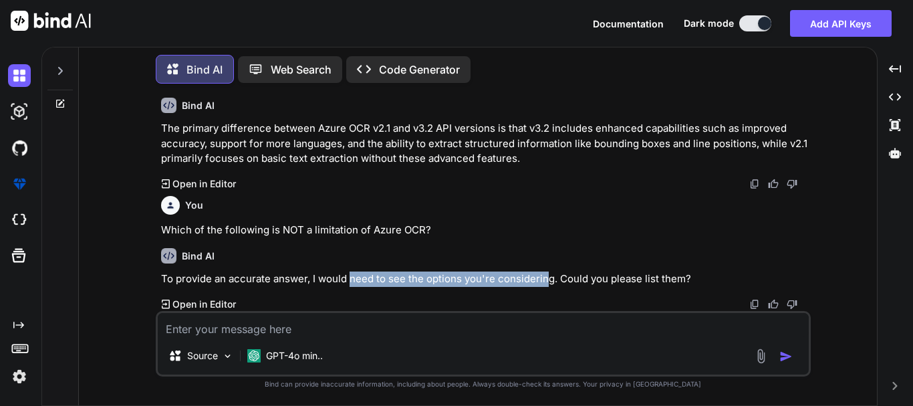
drag, startPoint x: 350, startPoint y: 283, endPoint x: 547, endPoint y: 278, distance: 196.6
click at [547, 278] on p "To provide an accurate answer, I would need to see the options you're consideri…" at bounding box center [484, 278] width 647 height 15
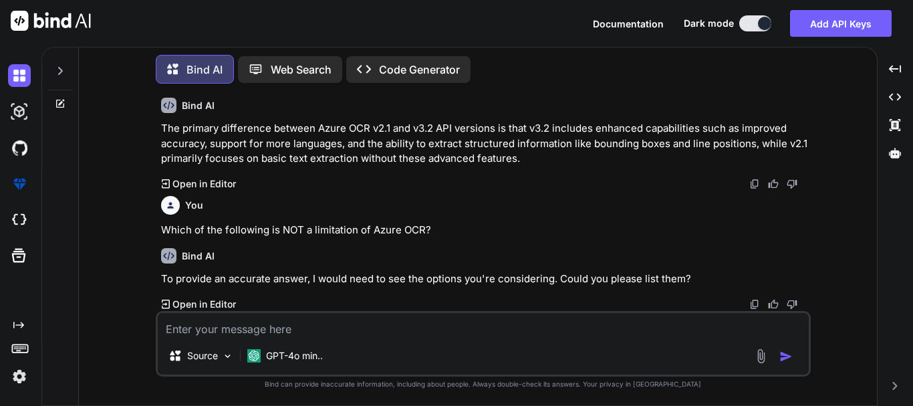
click at [560, 225] on p "Which of the following is NOT a limitation of Azure OCR?" at bounding box center [484, 230] width 647 height 15
click at [267, 324] on textarea at bounding box center [483, 325] width 651 height 24
paste textarea "Which file types are not supported by Azure Read API directly?"
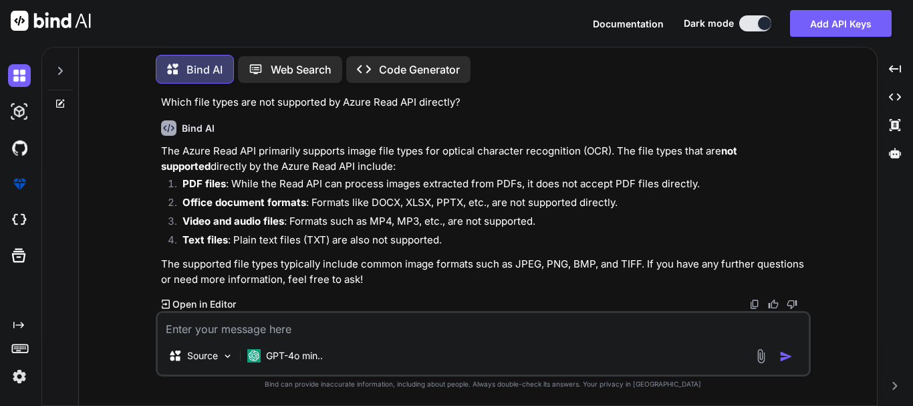
scroll to position [4348, 0]
click at [386, 202] on li "Office document formats : Formats like DOCX, XLSX, PPTX, etc., are not supporte…" at bounding box center [490, 204] width 636 height 19
drag, startPoint x: 367, startPoint y: 209, endPoint x: 413, endPoint y: 201, distance: 46.7
click at [413, 201] on li "Office document formats : Formats like DOCX, XLSX, PPTX, etc., are not supporte…" at bounding box center [490, 204] width 636 height 19
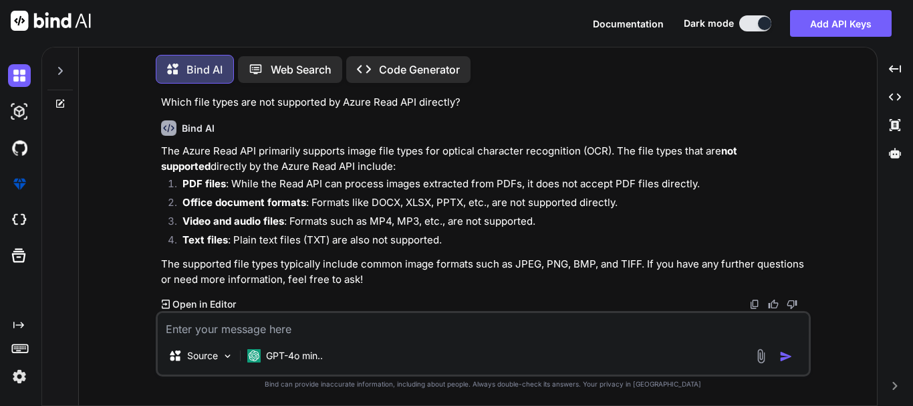
click at [374, 229] on li "Video and audio files : Formats such as MP4, MP3, etc., are not supported." at bounding box center [490, 223] width 636 height 19
drag, startPoint x: 230, startPoint y: 183, endPoint x: 301, endPoint y: 185, distance: 71.6
click at [301, 185] on li "PDF files : While the Read API can process images extracted from PDFs, it does …" at bounding box center [490, 185] width 636 height 19
drag, startPoint x: 241, startPoint y: 212, endPoint x: 280, endPoint y: 209, distance: 39.6
click at [280, 209] on li "Office document formats : Formats like DOCX, XLSX, PPTX, etc., are not supporte…" at bounding box center [490, 204] width 636 height 19
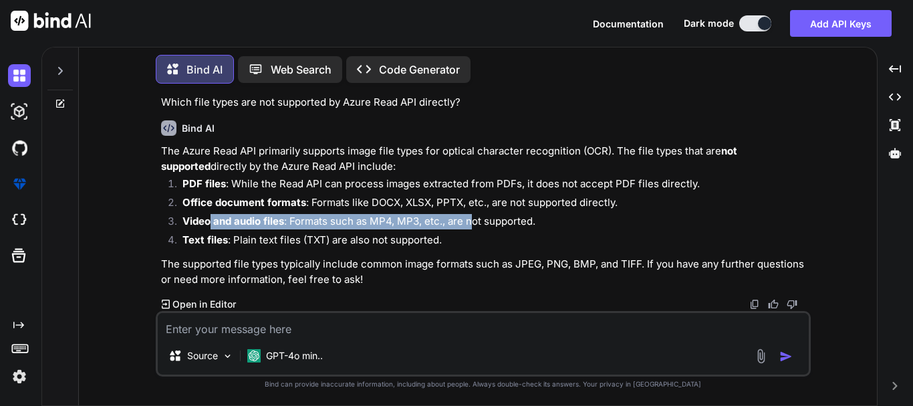
drag, startPoint x: 211, startPoint y: 221, endPoint x: 415, endPoint y: 231, distance: 204.8
click at [467, 225] on li "Video and audio files : Formats such as MP4, MP3, etc., are not supported." at bounding box center [490, 223] width 636 height 19
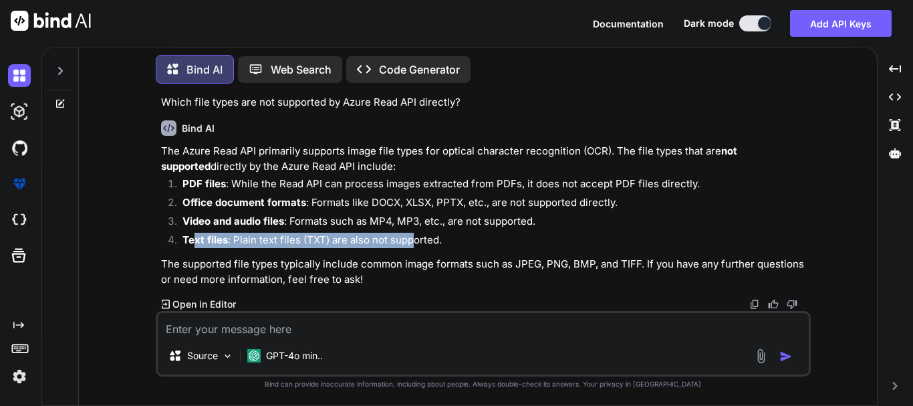
drag, startPoint x: 195, startPoint y: 240, endPoint x: 411, endPoint y: 237, distance: 215.9
click at [411, 237] on li "Text files : Plain text files (TXT) are also not supported." at bounding box center [490, 242] width 636 height 19
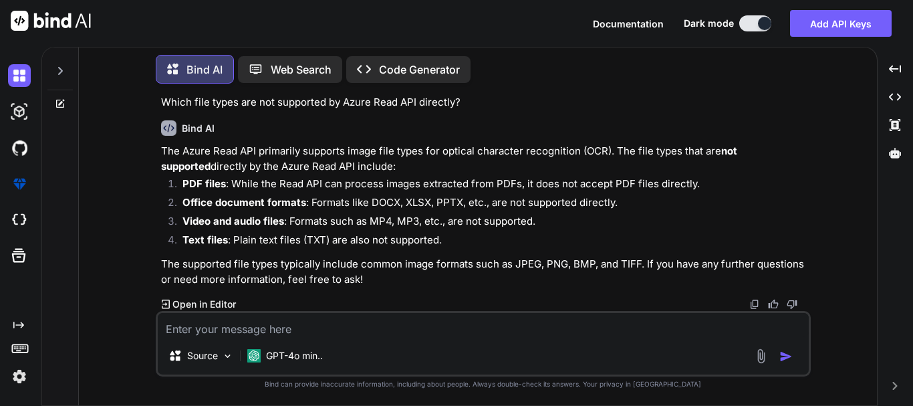
drag, startPoint x: 232, startPoint y: 185, endPoint x: 250, endPoint y: 203, distance: 25.1
click at [233, 186] on li "PDF files : While the Read API can process images extracted from PDFs, it does …" at bounding box center [490, 185] width 636 height 19
drag, startPoint x: 214, startPoint y: 227, endPoint x: 265, endPoint y: 226, distance: 51.5
click at [263, 227] on strong "Video and audio files" at bounding box center [233, 221] width 102 height 13
drag, startPoint x: 185, startPoint y: 251, endPoint x: 218, endPoint y: 245, distance: 33.3
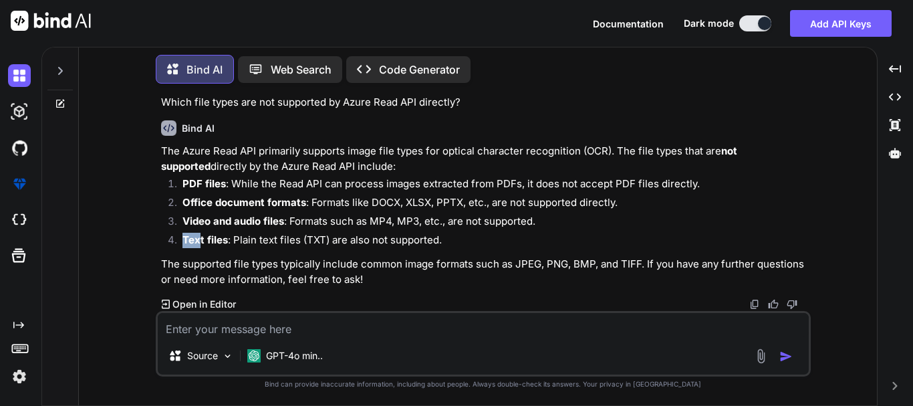
click at [218, 245] on li "Text files : Plain text files (TXT) are also not supported." at bounding box center [490, 242] width 636 height 19
click at [394, 205] on li "Office document formats : Formats like DOCX, XLSX, PPTX, etc., are not supporte…" at bounding box center [490, 204] width 636 height 19
drag, startPoint x: 355, startPoint y: 202, endPoint x: 473, endPoint y: 201, distance: 118.3
click at [473, 201] on li "Office document formats : Formats like DOCX, XLSX, PPTX, etc., are not supporte…" at bounding box center [490, 204] width 636 height 19
click at [493, 206] on li "Office document formats : Formats like DOCX, XLSX, PPTX, etc., are not supporte…" at bounding box center [490, 204] width 636 height 19
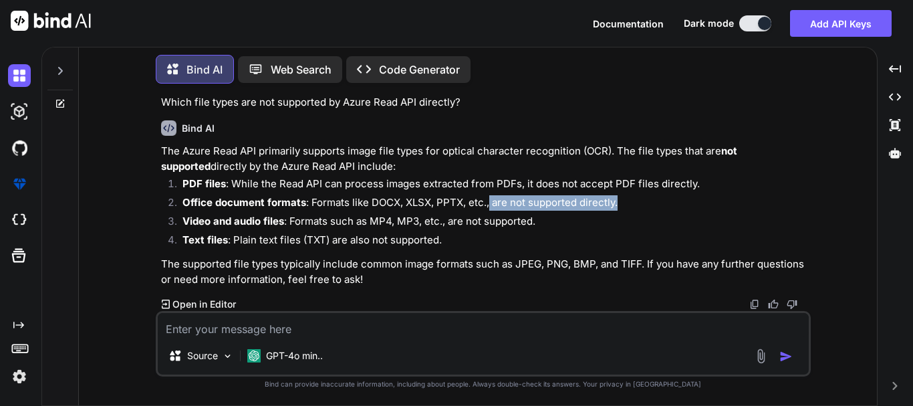
drag, startPoint x: 488, startPoint y: 205, endPoint x: 620, endPoint y: 206, distance: 131.7
click at [620, 206] on li "Office document formats : Formats like DOCX, XLSX, PPTX, etc., are not supporte…" at bounding box center [490, 204] width 636 height 19
click at [553, 189] on li "PDF files : While the Read API can process images extracted from PDFs, it does …" at bounding box center [490, 185] width 636 height 19
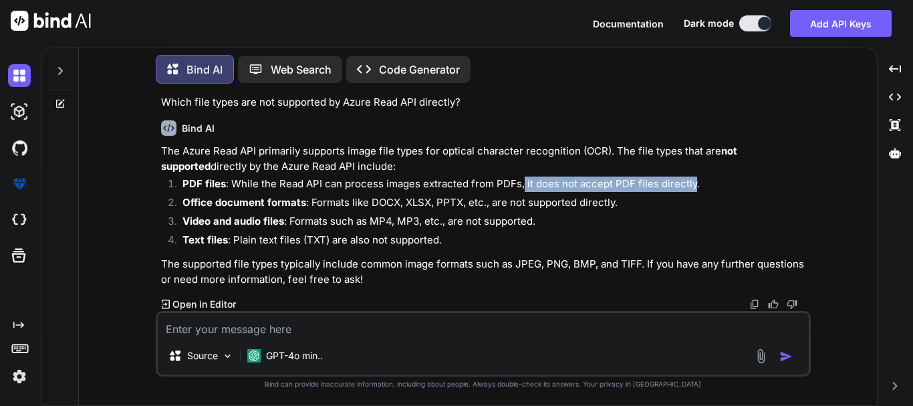
drag, startPoint x: 523, startPoint y: 185, endPoint x: 693, endPoint y: 184, distance: 170.5
click at [693, 184] on li "PDF files : While the Read API can process images extracted from PDFs, it does …" at bounding box center [490, 185] width 636 height 19
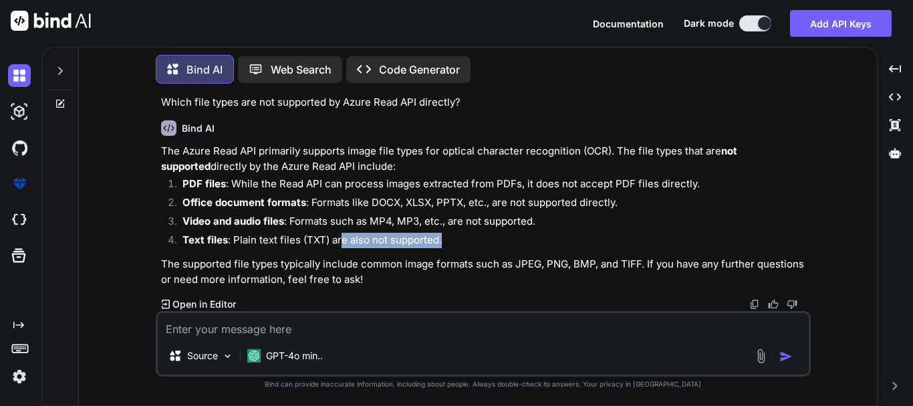
drag, startPoint x: 340, startPoint y: 239, endPoint x: 378, endPoint y: 244, distance: 38.4
click at [446, 241] on li "Text files : Plain text files (TXT) are also not supported." at bounding box center [490, 242] width 636 height 19
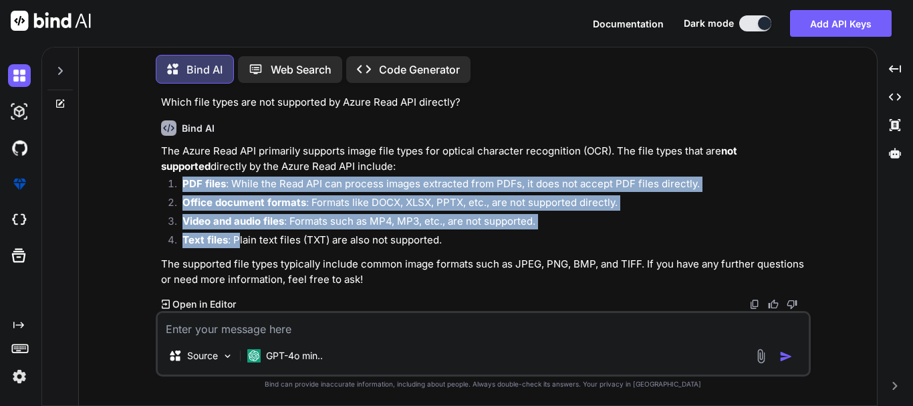
drag, startPoint x: 180, startPoint y: 177, endPoint x: 240, endPoint y: 239, distance: 86.0
click at [240, 239] on ol "PDF files : While the Read API can process images extracted from PDFs, it does …" at bounding box center [484, 213] width 647 height 75
click at [240, 239] on li "Text files : Plain text files (TXT) are also not supported." at bounding box center [490, 242] width 636 height 19
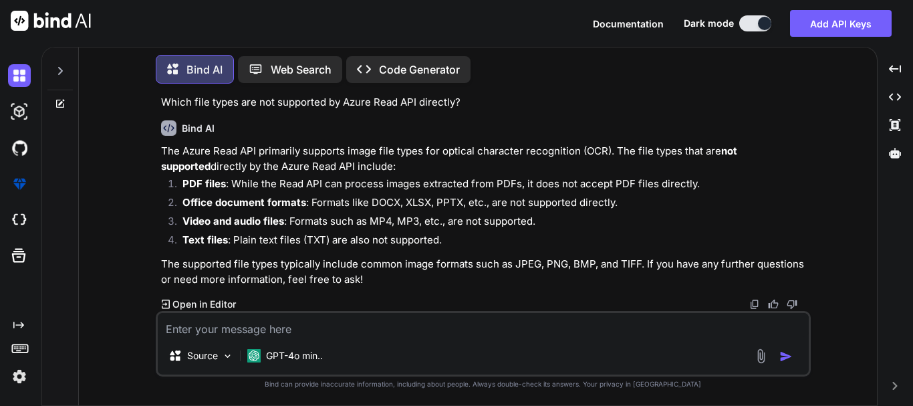
drag, startPoint x: 199, startPoint y: 182, endPoint x: 223, endPoint y: 181, distance: 24.7
click at [223, 181] on strong "PDF files" at bounding box center [203, 183] width 43 height 13
drag, startPoint x: 216, startPoint y: 200, endPoint x: 279, endPoint y: 201, distance: 63.5
click at [277, 200] on strong "Office document formats" at bounding box center [244, 202] width 124 height 13
drag, startPoint x: 201, startPoint y: 224, endPoint x: 221, endPoint y: 231, distance: 21.1
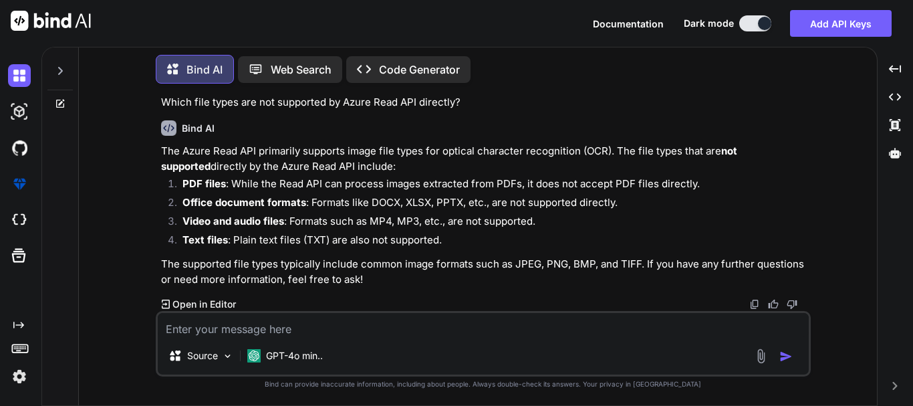
click at [223, 223] on strong "Video and audio files" at bounding box center [233, 221] width 102 height 13
drag, startPoint x: 207, startPoint y: 239, endPoint x: 500, endPoint y: 80, distance: 333.5
click at [241, 232] on ol "PDF files : While the Read API can process images extracted from PDFs, it does …" at bounding box center [484, 213] width 647 height 75
click at [358, 328] on textarea at bounding box center [483, 325] width 651 height 24
paste textarea "Azure Read API reading Order property is most useful when:"
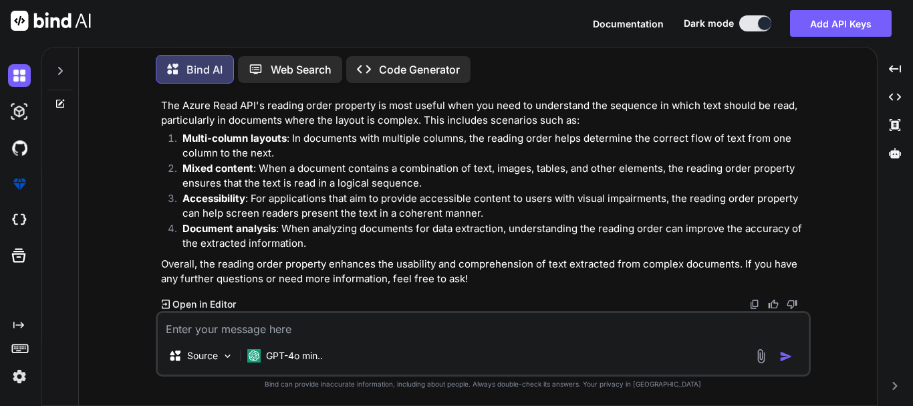
scroll to position [4642, 0]
click at [248, 320] on textarea at bounding box center [483, 325] width 651 height 24
paste textarea "What happens if you upload a large PDF file (80 pages) to Azure OCR?"
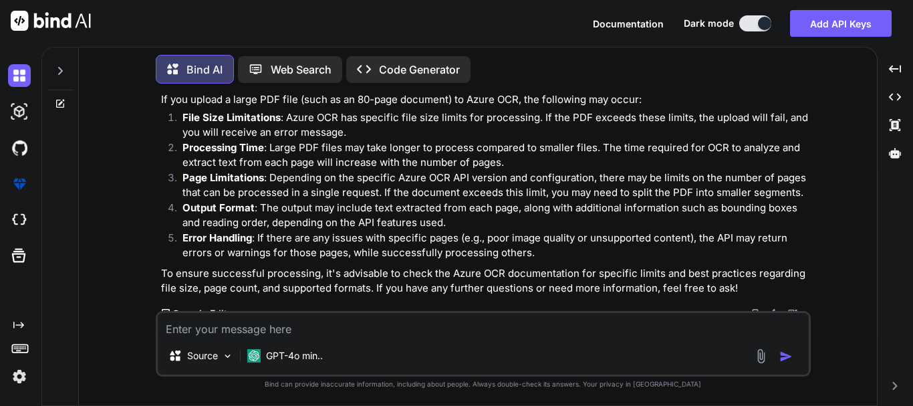
scroll to position [4884, 0]
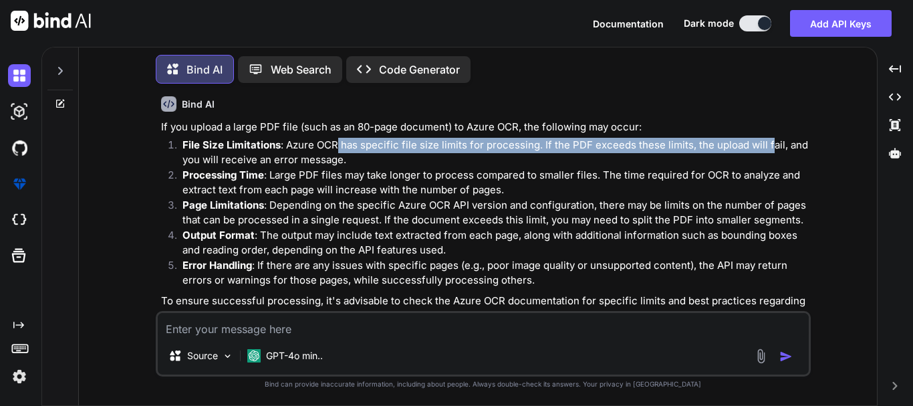
drag, startPoint x: 336, startPoint y: 176, endPoint x: 769, endPoint y: 168, distance: 433.2
click at [769, 168] on p "File Size Limitations : Azure OCR has specific file size limits for processing.…" at bounding box center [495, 153] width 626 height 30
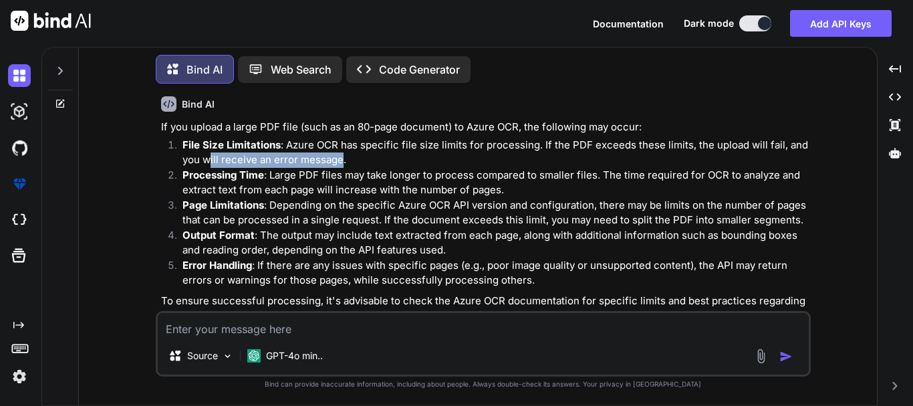
drag, startPoint x: 211, startPoint y: 191, endPoint x: 342, endPoint y: 191, distance: 131.0
click at [342, 168] on p "File Size Limitations : Azure OCR has specific file size limits for processing.…" at bounding box center [495, 153] width 626 height 30
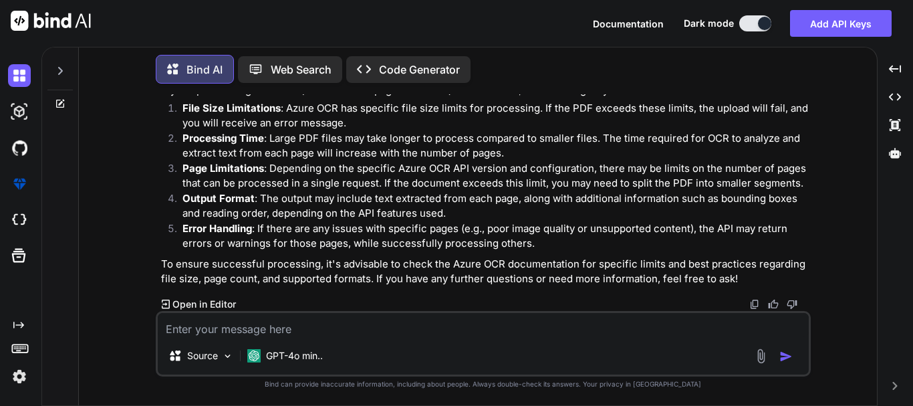
drag, startPoint x: 239, startPoint y: 318, endPoint x: 260, endPoint y: 293, distance: 32.7
click at [232, 314] on textarea at bounding box center [483, 325] width 651 height 24
paste textarea "Which of the following limits the model’s ability to retain past inputs across …"
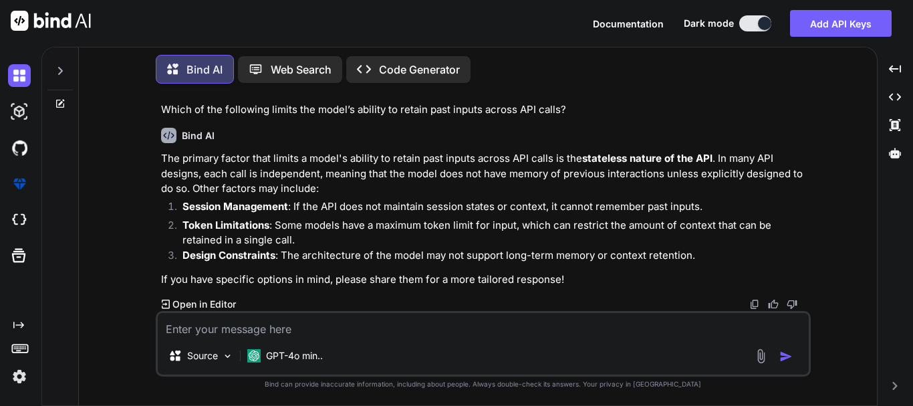
scroll to position [5191, 0]
drag, startPoint x: 191, startPoint y: 221, endPoint x: 255, endPoint y: 223, distance: 64.9
click at [255, 223] on strong "Token Limitations" at bounding box center [225, 225] width 87 height 13
